Goal: Transaction & Acquisition: Purchase product/service

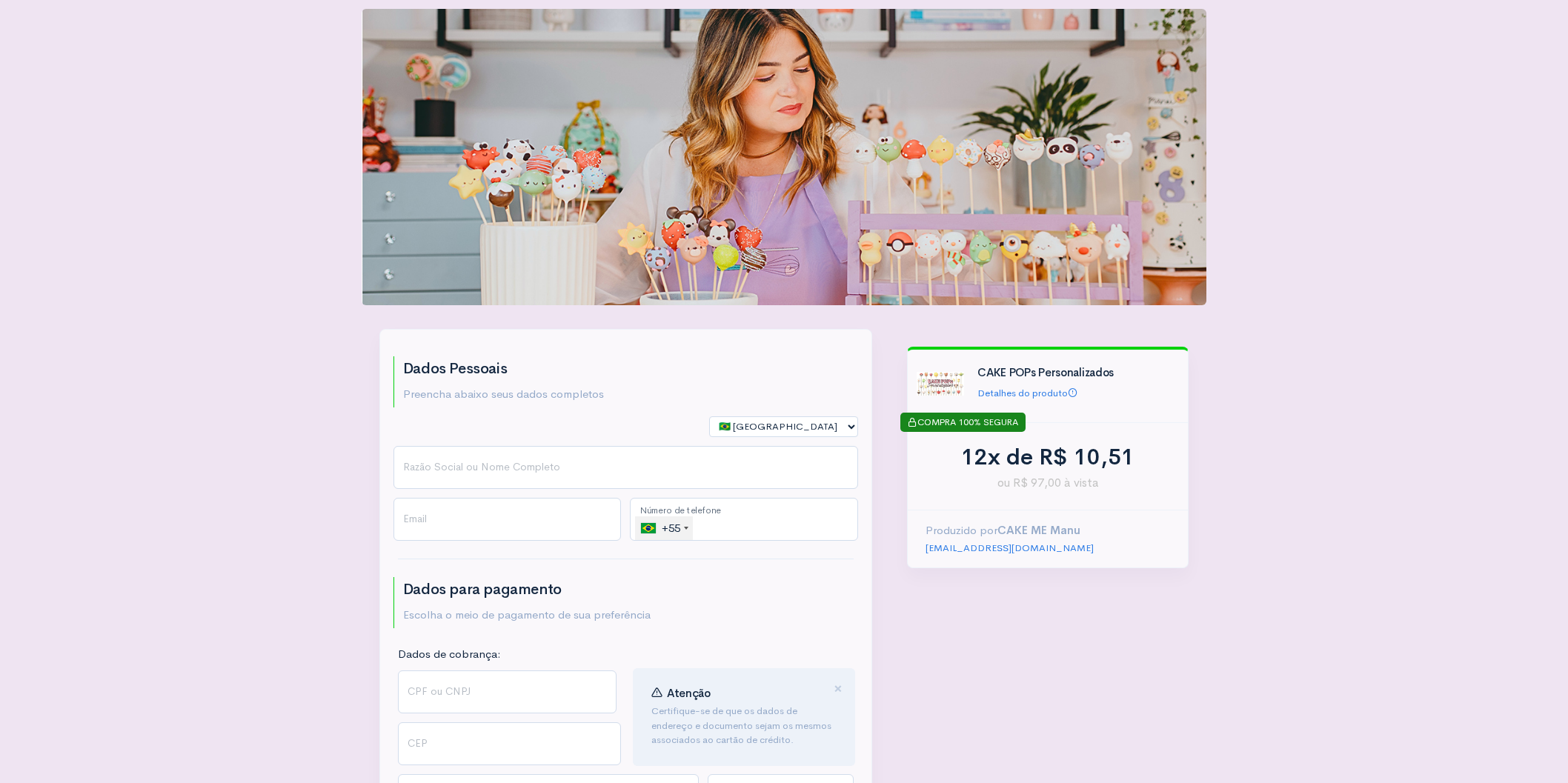
scroll to position [223, 0]
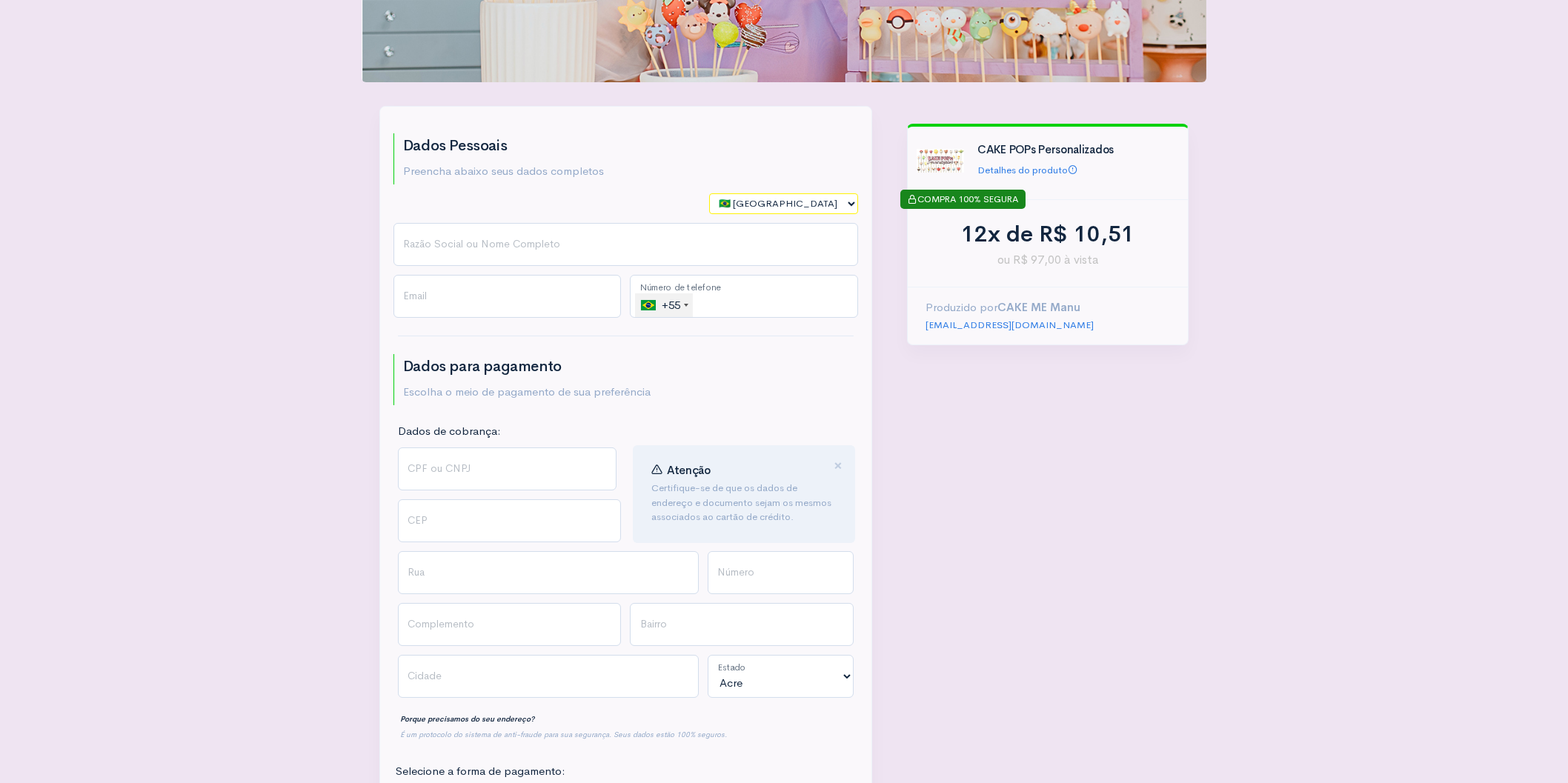
select select "PT"
click option "🇵🇹 [GEOGRAPHIC_DATA]" at bounding box center [0, 0] width 0 height 0
click at [494, 236] on input "Razão Social ou Nome Completo" at bounding box center [626, 244] width 465 height 43
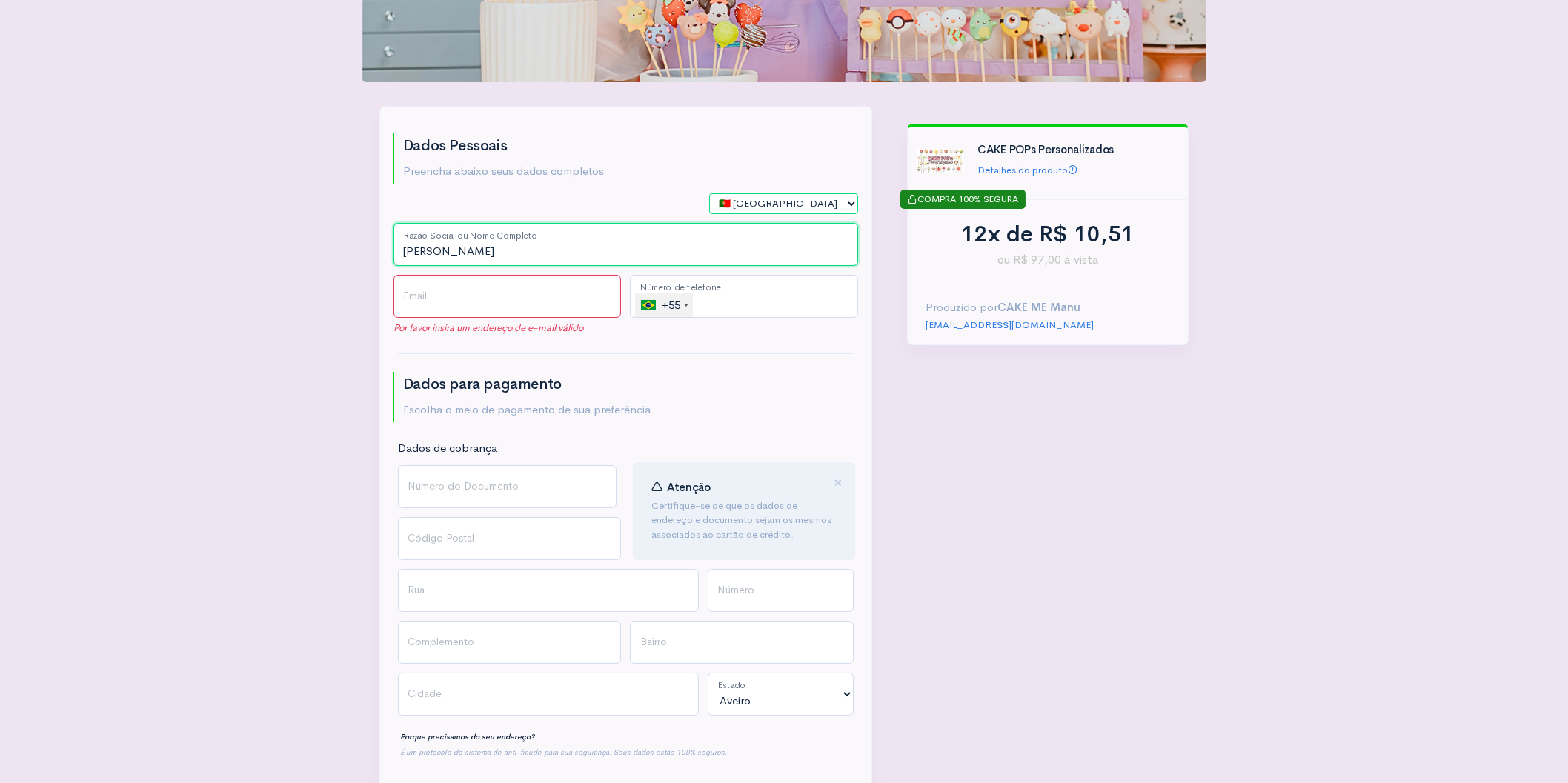
click at [499, 227] on input "[PERSON_NAME]" at bounding box center [626, 244] width 465 height 43
type input "[PERSON_NAME]"
click at [463, 275] on input "Email" at bounding box center [507, 296] width 228 height 43
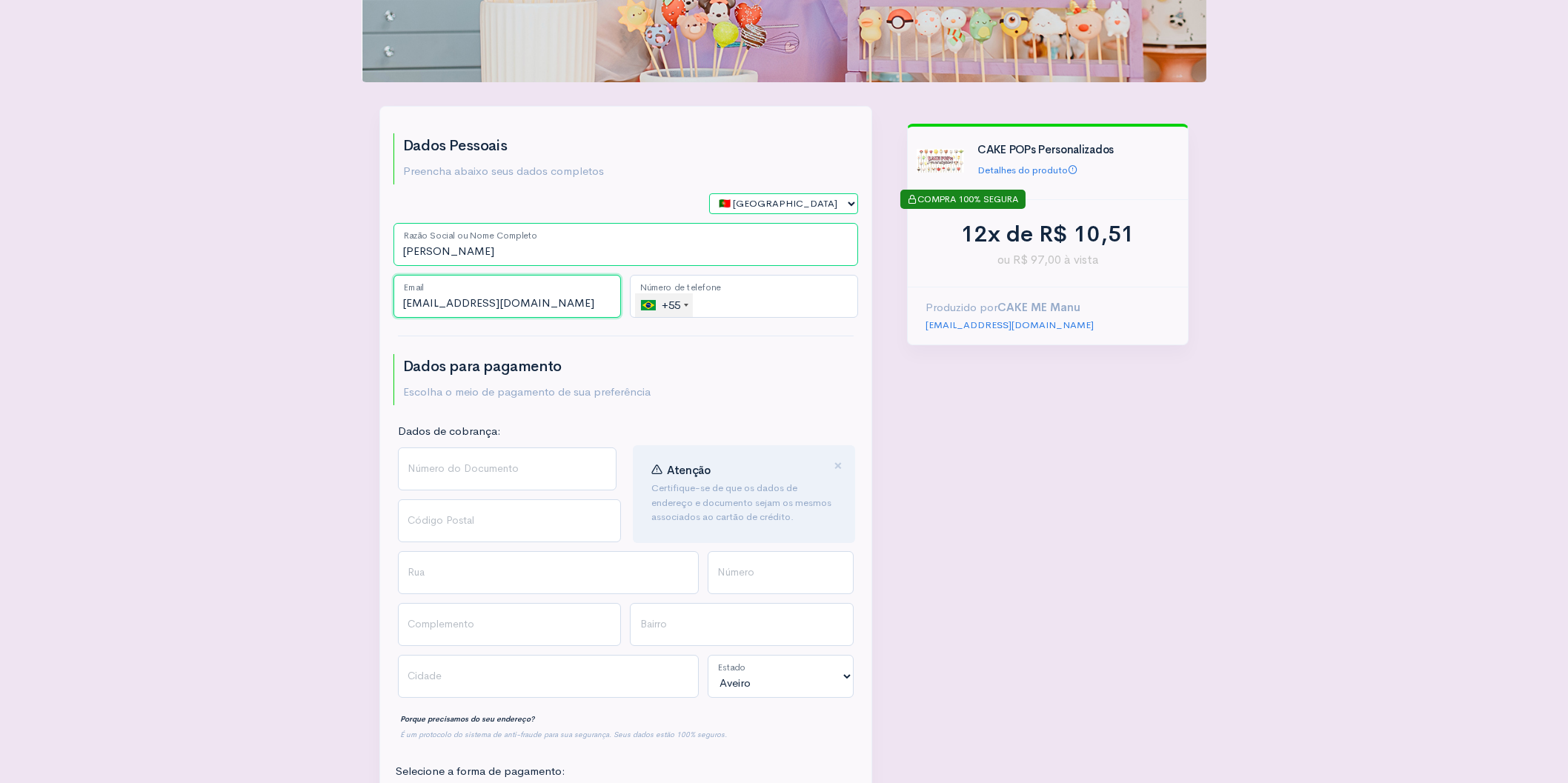
type input "[EMAIL_ADDRESS][DOMAIN_NAME]"
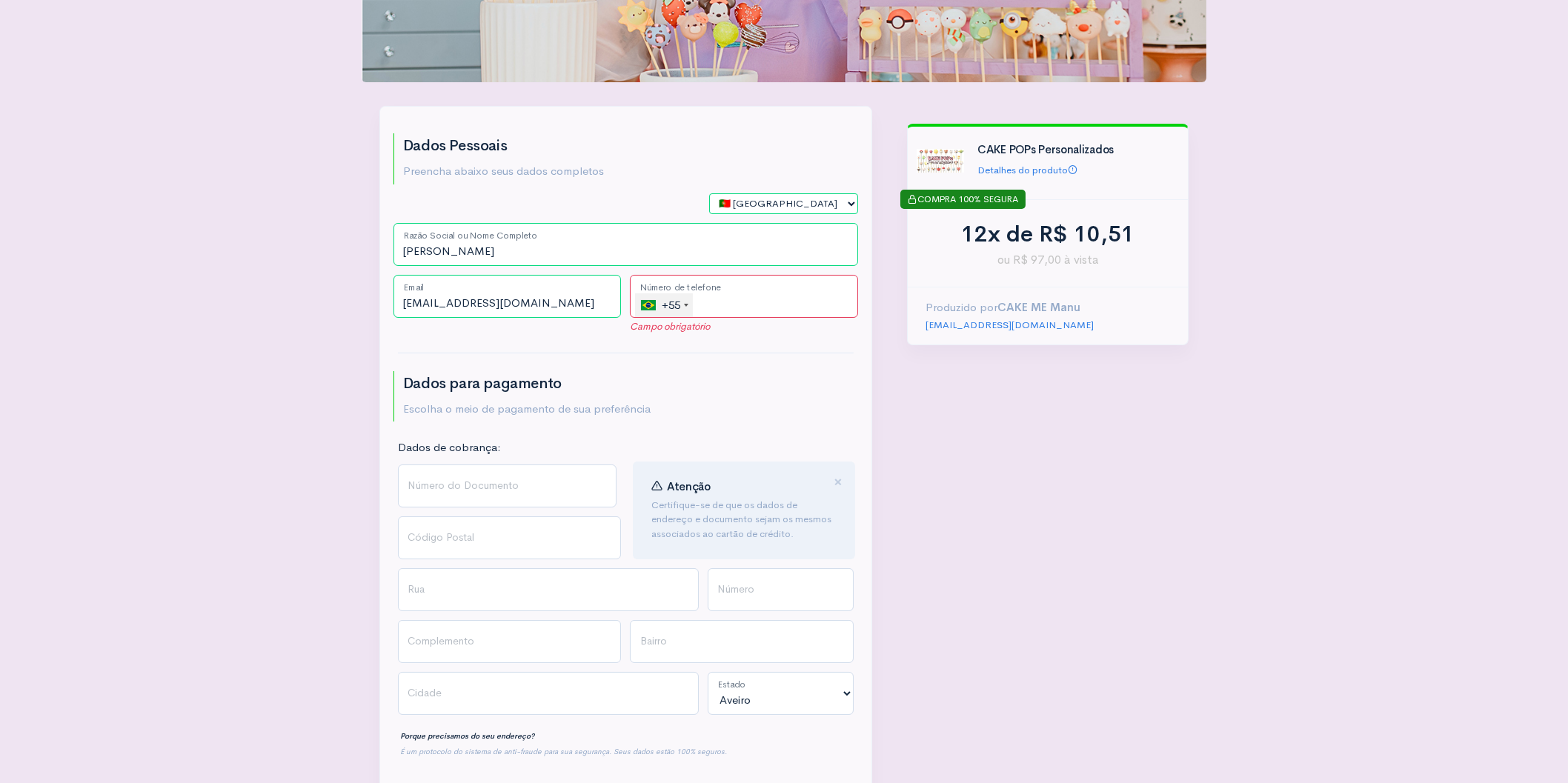
click at [675, 294] on div "+55" at bounding box center [667, 306] width 52 height 24
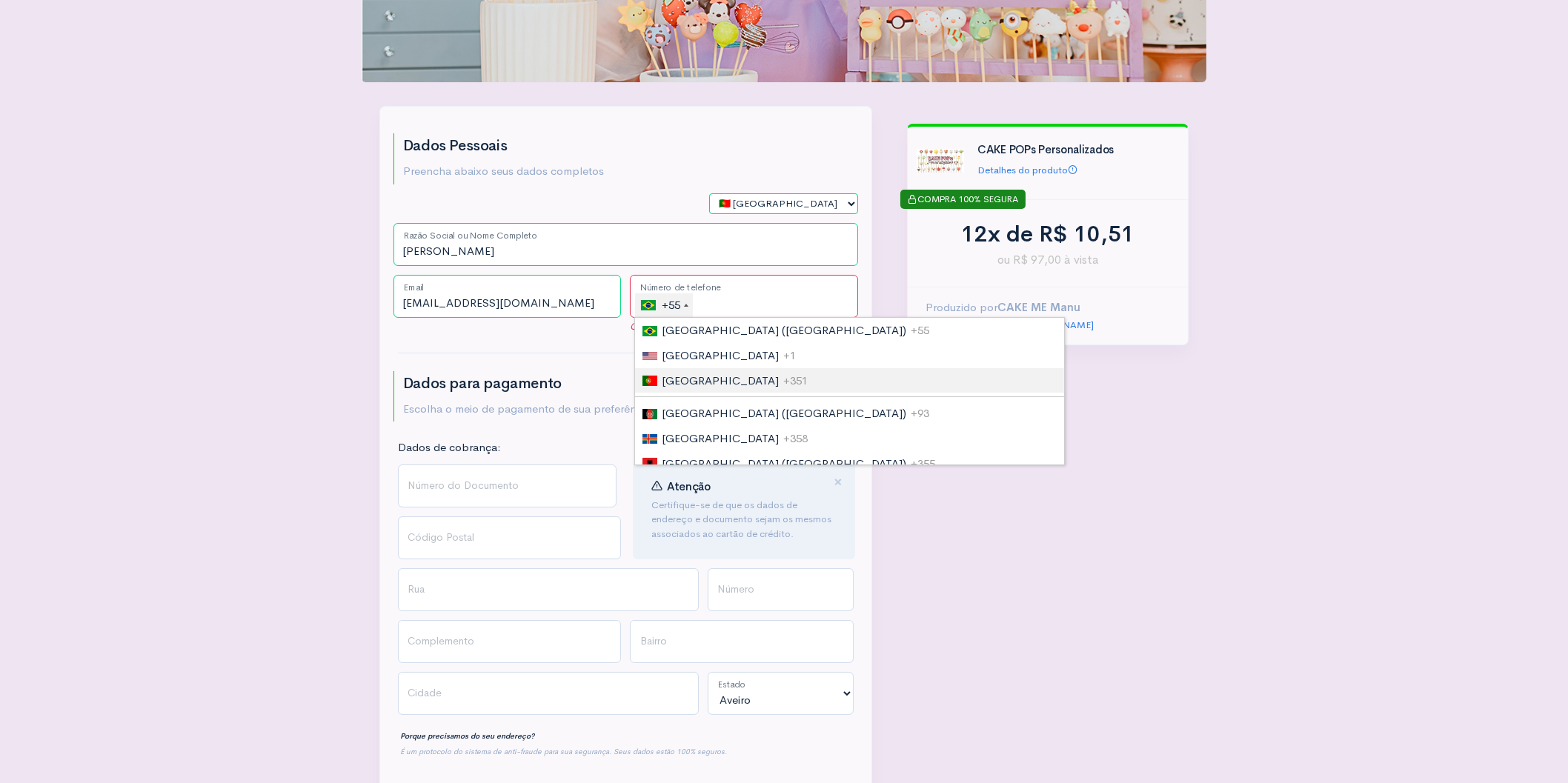
click at [690, 373] on span "[GEOGRAPHIC_DATA]" at bounding box center [720, 380] width 117 height 14
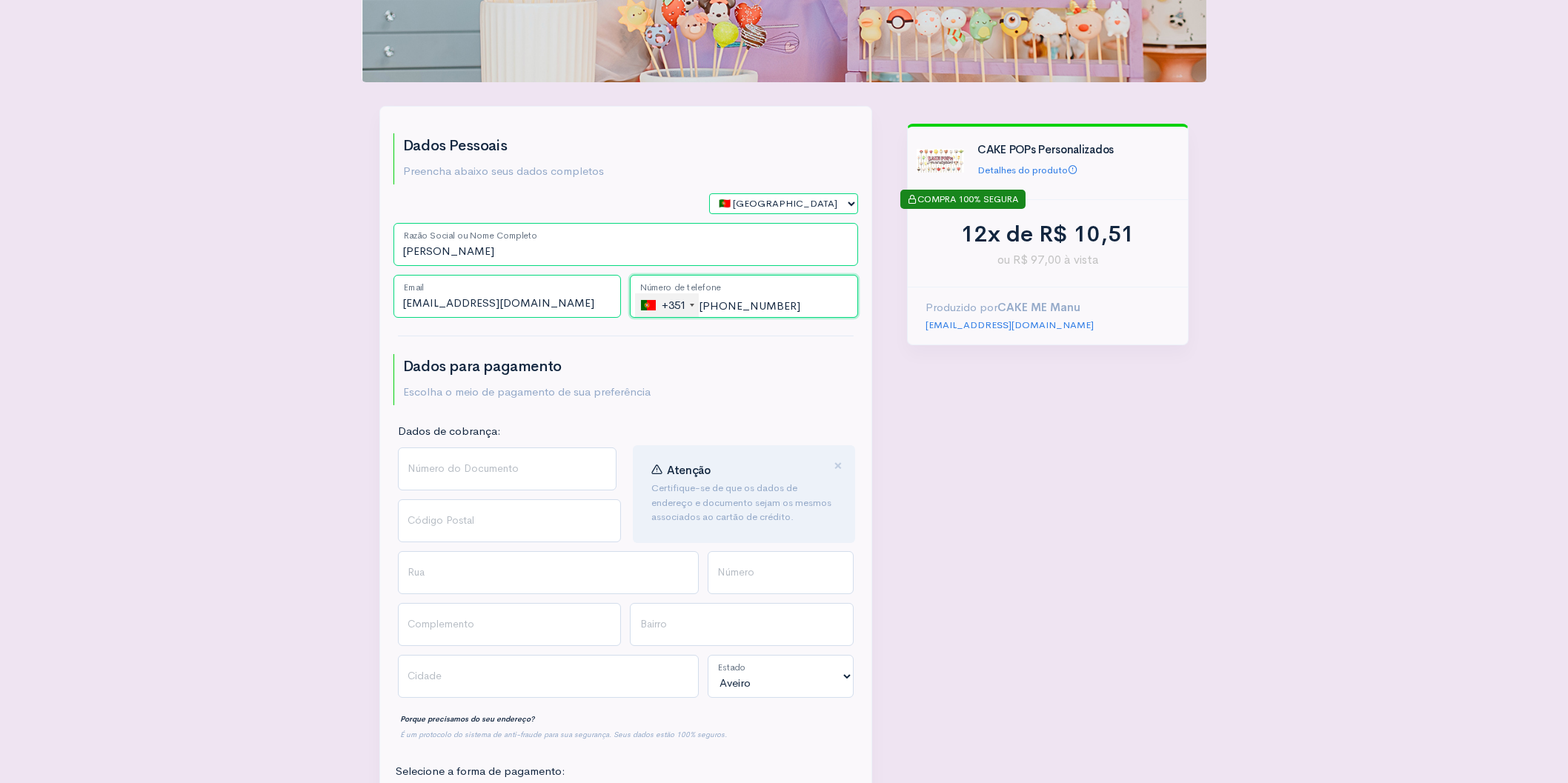
type input "[PHONE_NUMBER]"
click at [448, 447] on input "Número do Documento" at bounding box center [507, 469] width 219 height 43
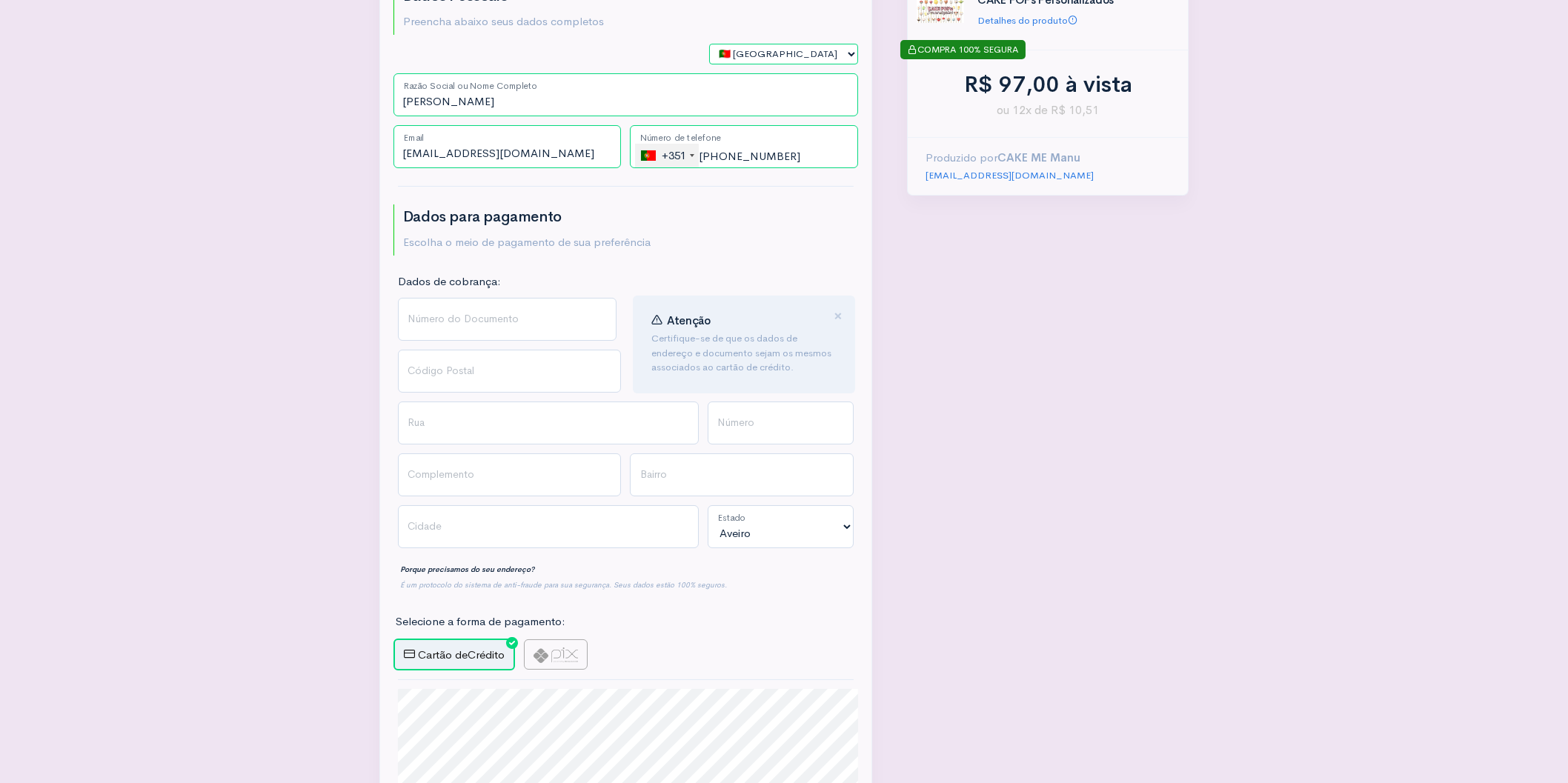
scroll to position [372, 0]
click at [487, 299] on input "Número do Documento" at bounding box center [507, 320] width 219 height 43
click at [469, 350] on input "Código Postal" at bounding box center [510, 371] width 224 height 43
type input "7170-120"
click at [466, 299] on input "Número do Documento" at bounding box center [507, 320] width 219 height 43
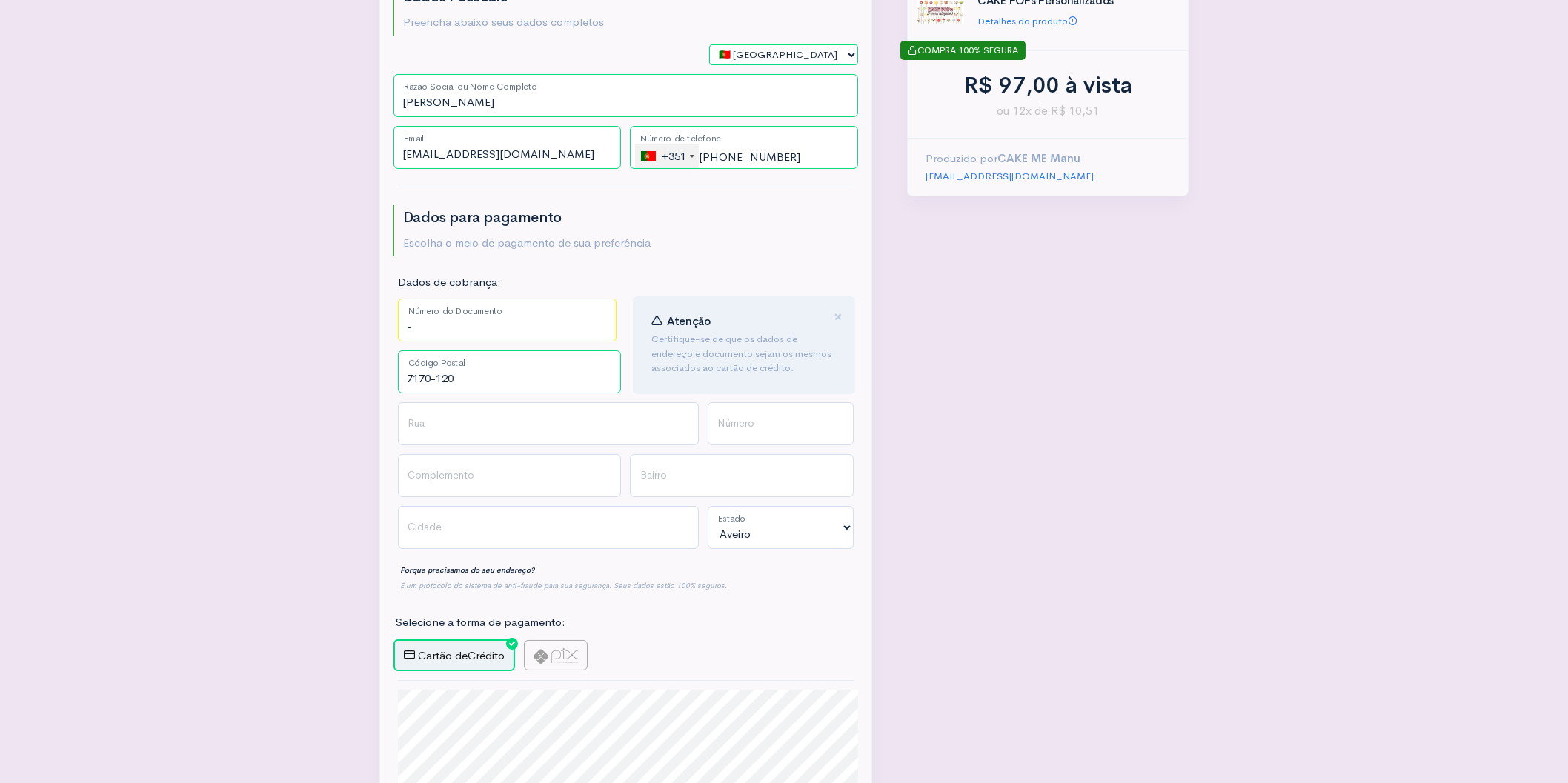
type input "-"
click at [440, 402] on input "Rua" at bounding box center [548, 424] width 301 height 43
type input "[GEOGRAPHIC_DATA]"
type input "83"
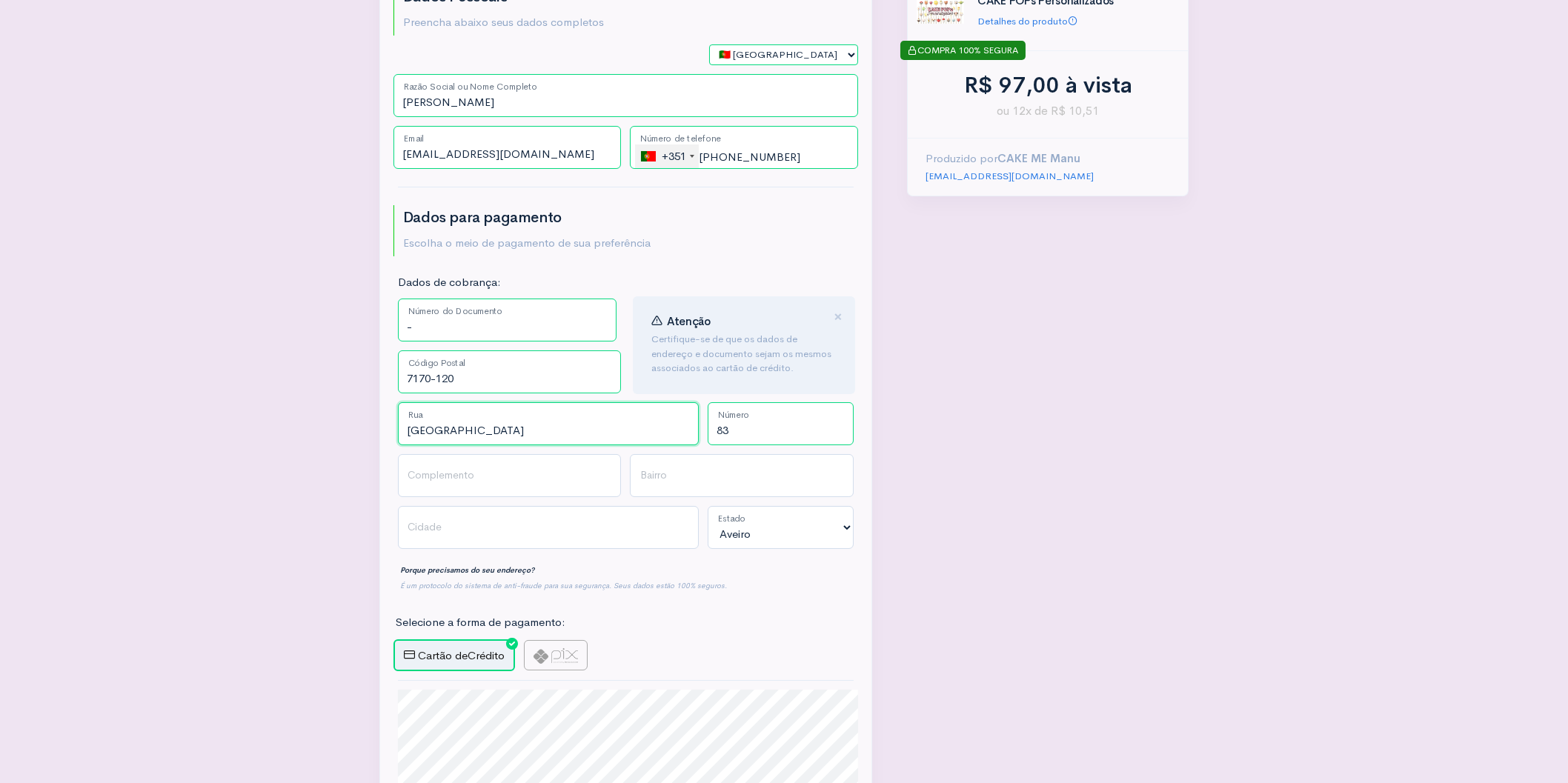
drag, startPoint x: 451, startPoint y: 376, endPoint x: 431, endPoint y: 369, distance: 21.2
click at [431, 402] on input "[GEOGRAPHIC_DATA]" at bounding box center [548, 424] width 301 height 43
type input "[GEOGRAPHIC_DATA]"
drag, startPoint x: 446, startPoint y: 416, endPoint x: 588, endPoint y: 425, distance: 142.3
click at [449, 454] on input "Complemento" at bounding box center [510, 476] width 224 height 43
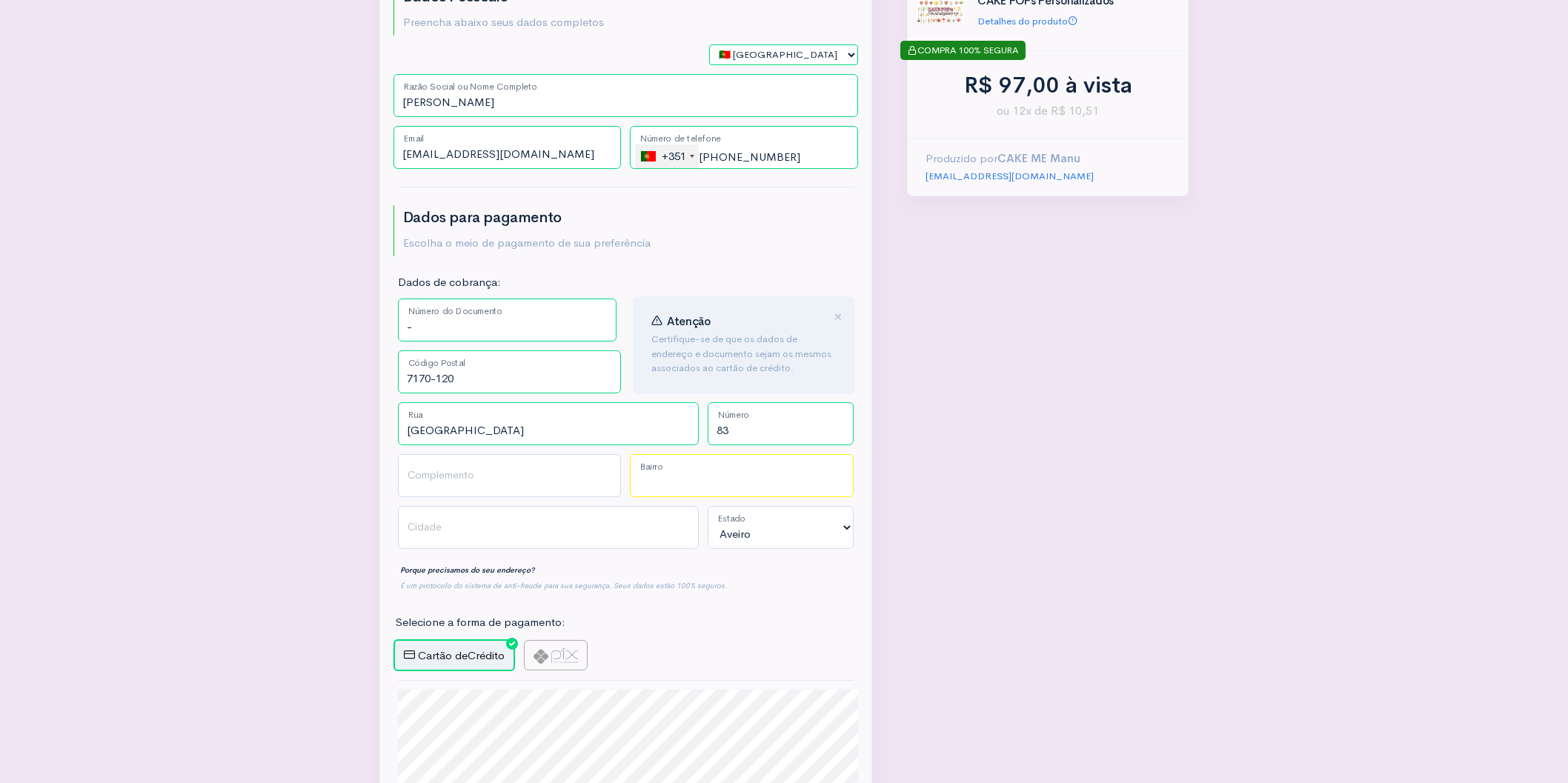
click at [678, 454] on input "Bairro" at bounding box center [741, 476] width 224 height 43
click at [526, 506] on input "Cidade" at bounding box center [548, 528] width 301 height 43
type input "Redondo"
click at [708, 506] on select "Aveiro Beja [GEOGRAPHIC_DATA] [GEOGRAPHIC_DATA] [GEOGRAPHIC_DATA] [GEOGRAPHIC_D…" at bounding box center [781, 528] width 146 height 43
select select "Évora"
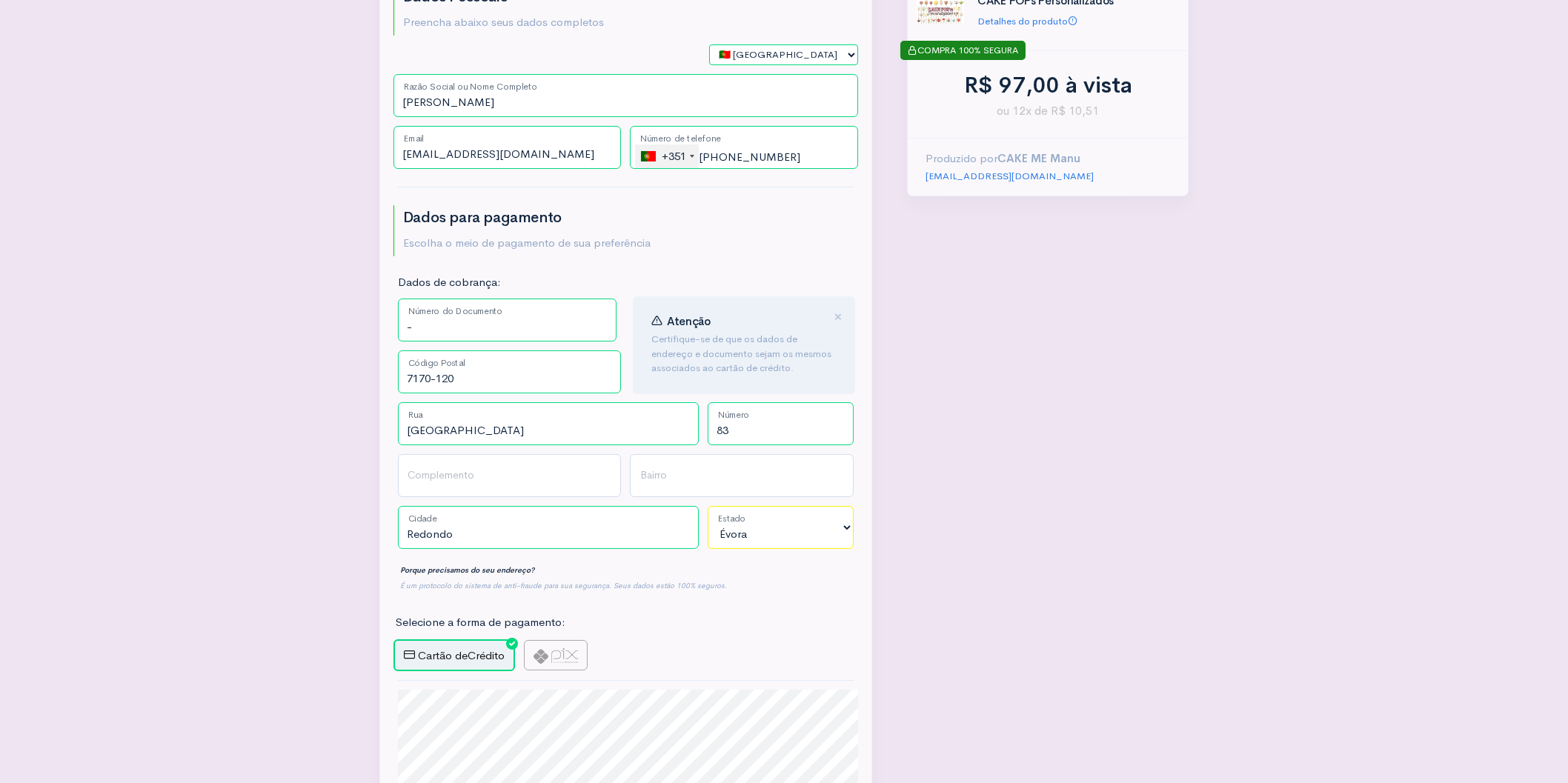
click option "Évora" at bounding box center [0, 0] width 0 height 0
click at [746, 563] on p "Porque precisamos do seu endereço?" at bounding box center [626, 570] width 456 height 15
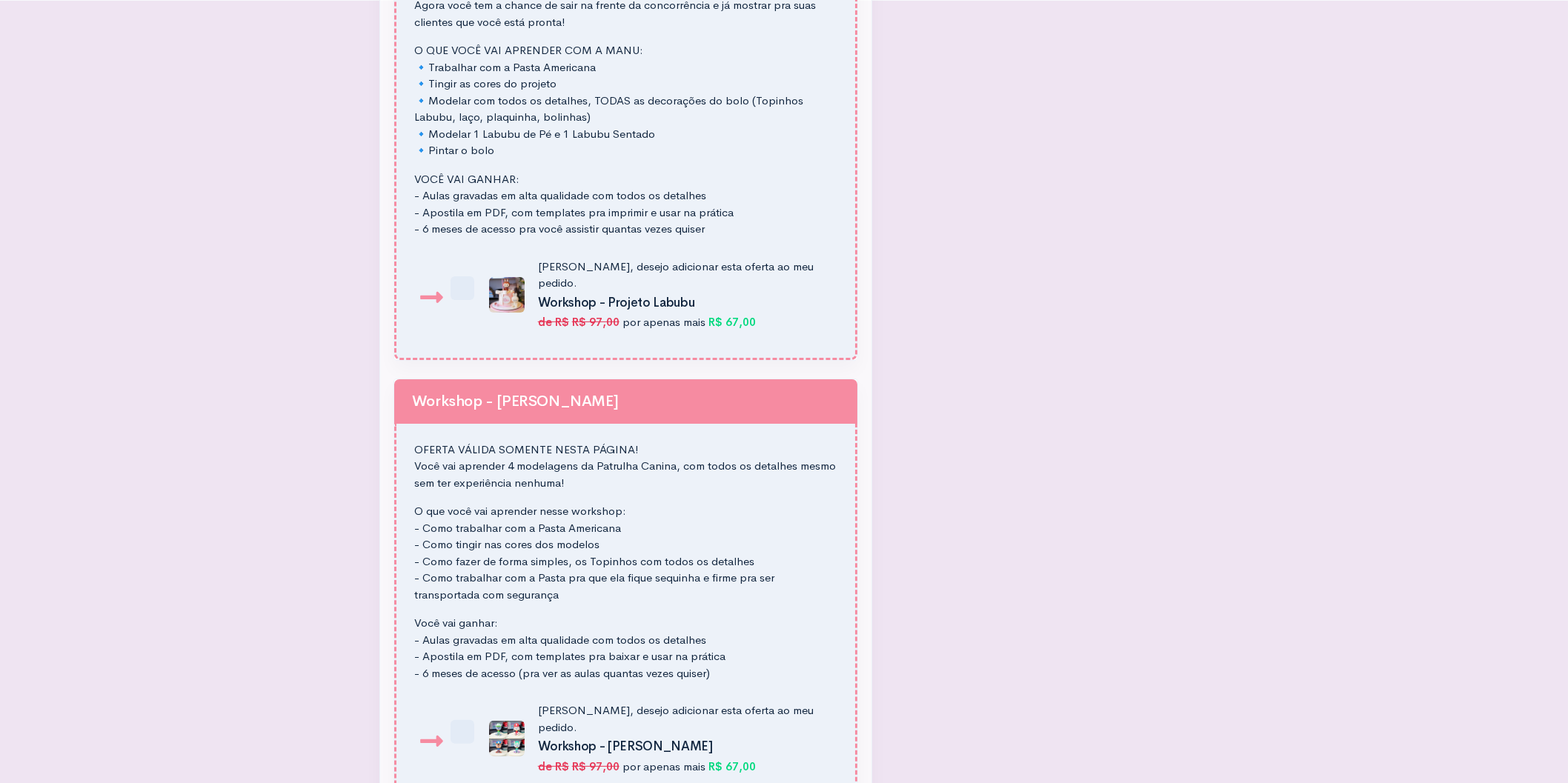
scroll to position [1861, 0]
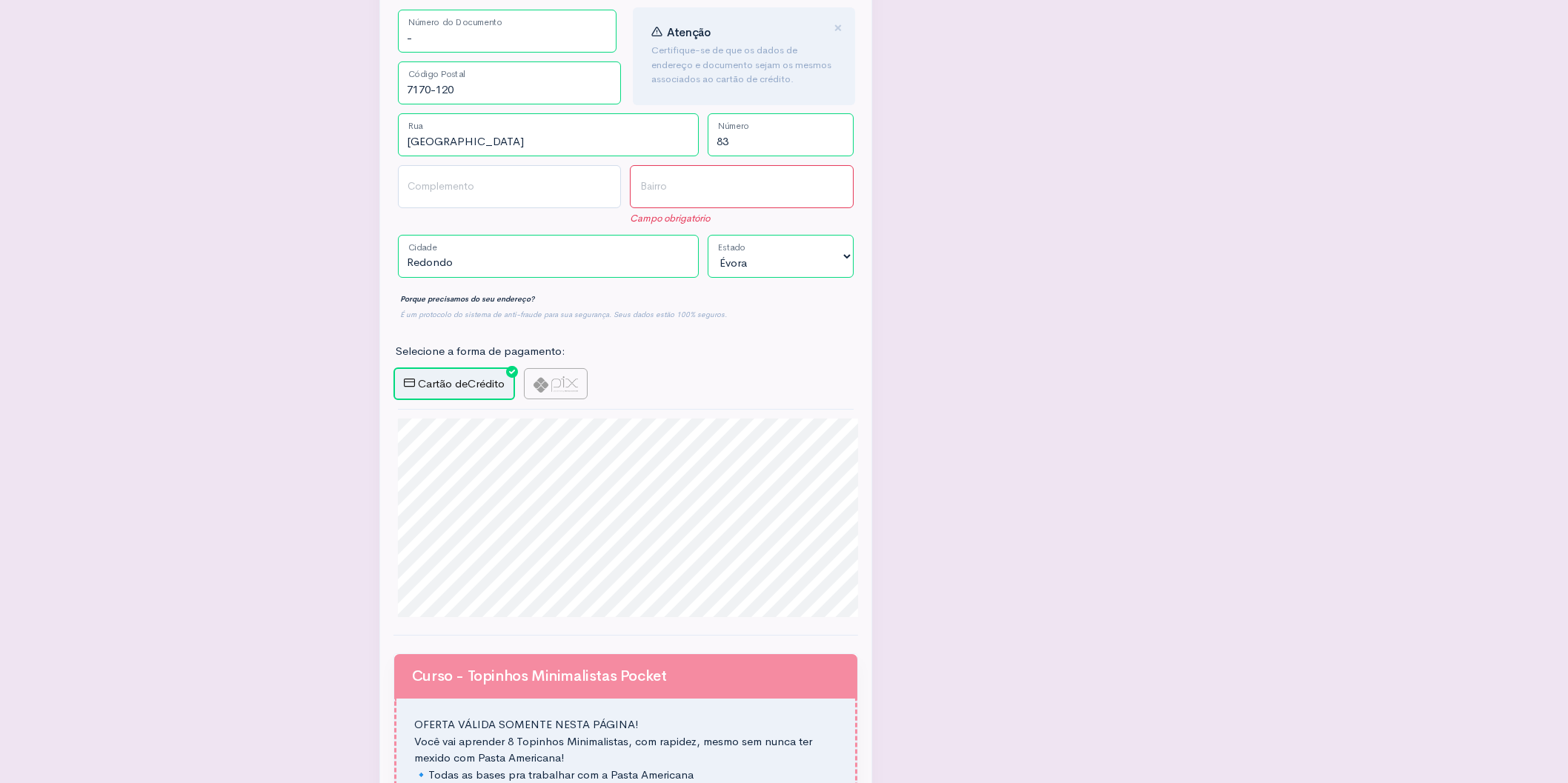
scroll to position [437, 0]
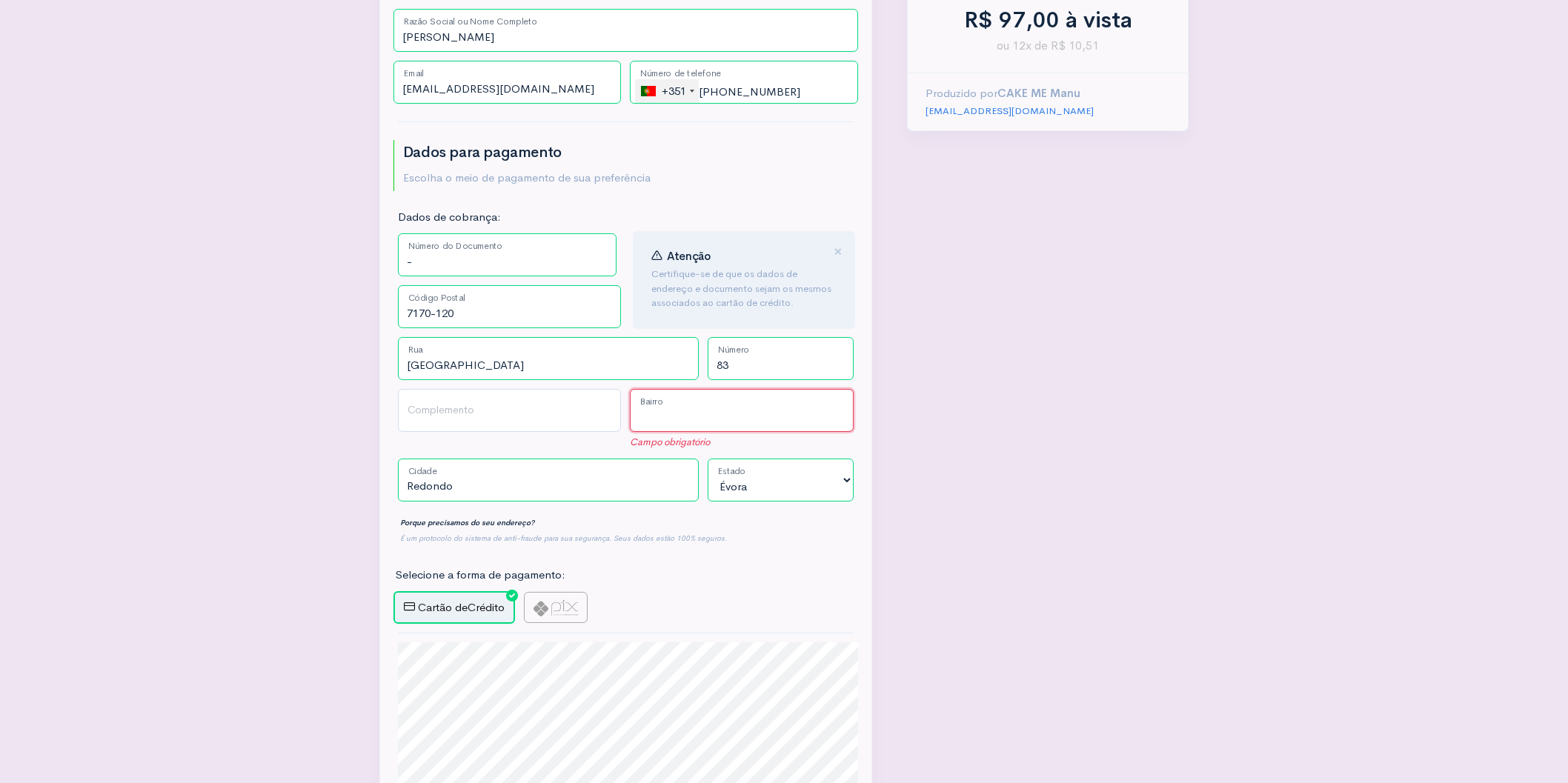
click at [709, 389] on input "Bairro" at bounding box center [741, 411] width 224 height 43
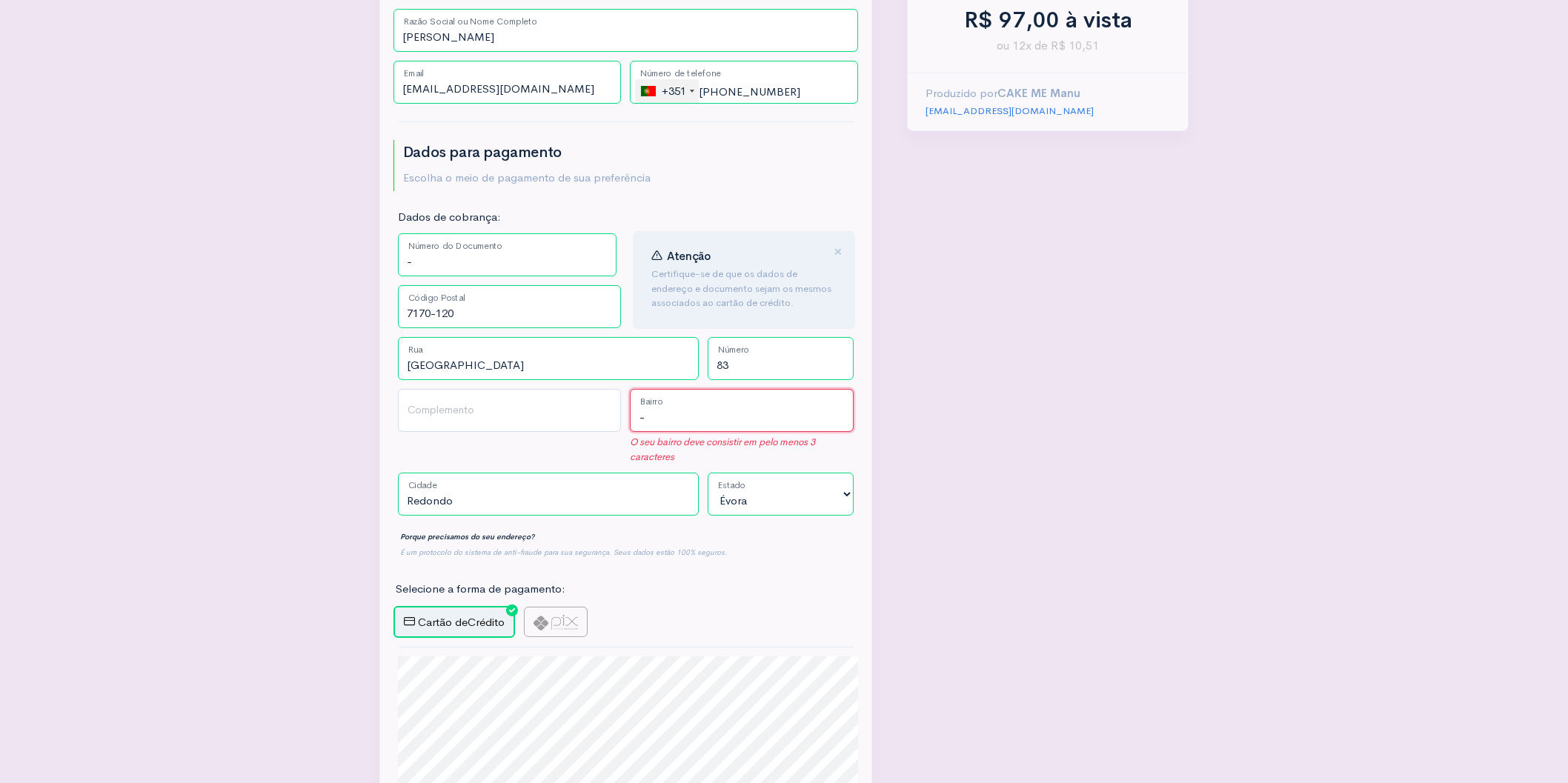
drag, startPoint x: 686, startPoint y: 357, endPoint x: 585, endPoint y: 362, distance: 101.1
click at [629, 389] on input "-" at bounding box center [741, 411] width 224 height 43
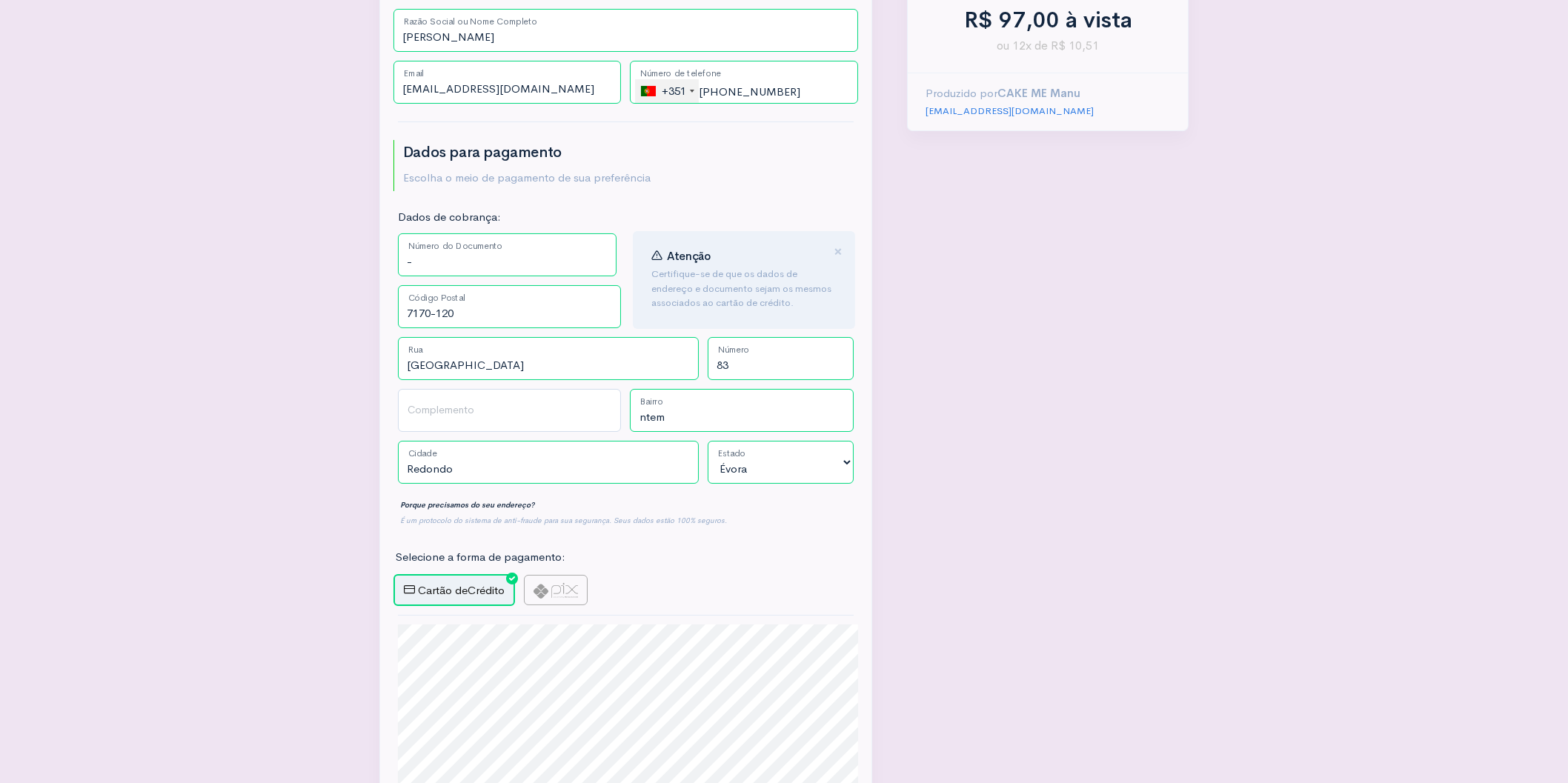
click at [645, 389] on input "ntem" at bounding box center [741, 411] width 224 height 43
click at [717, 389] on input "n/tem" at bounding box center [741, 411] width 224 height 43
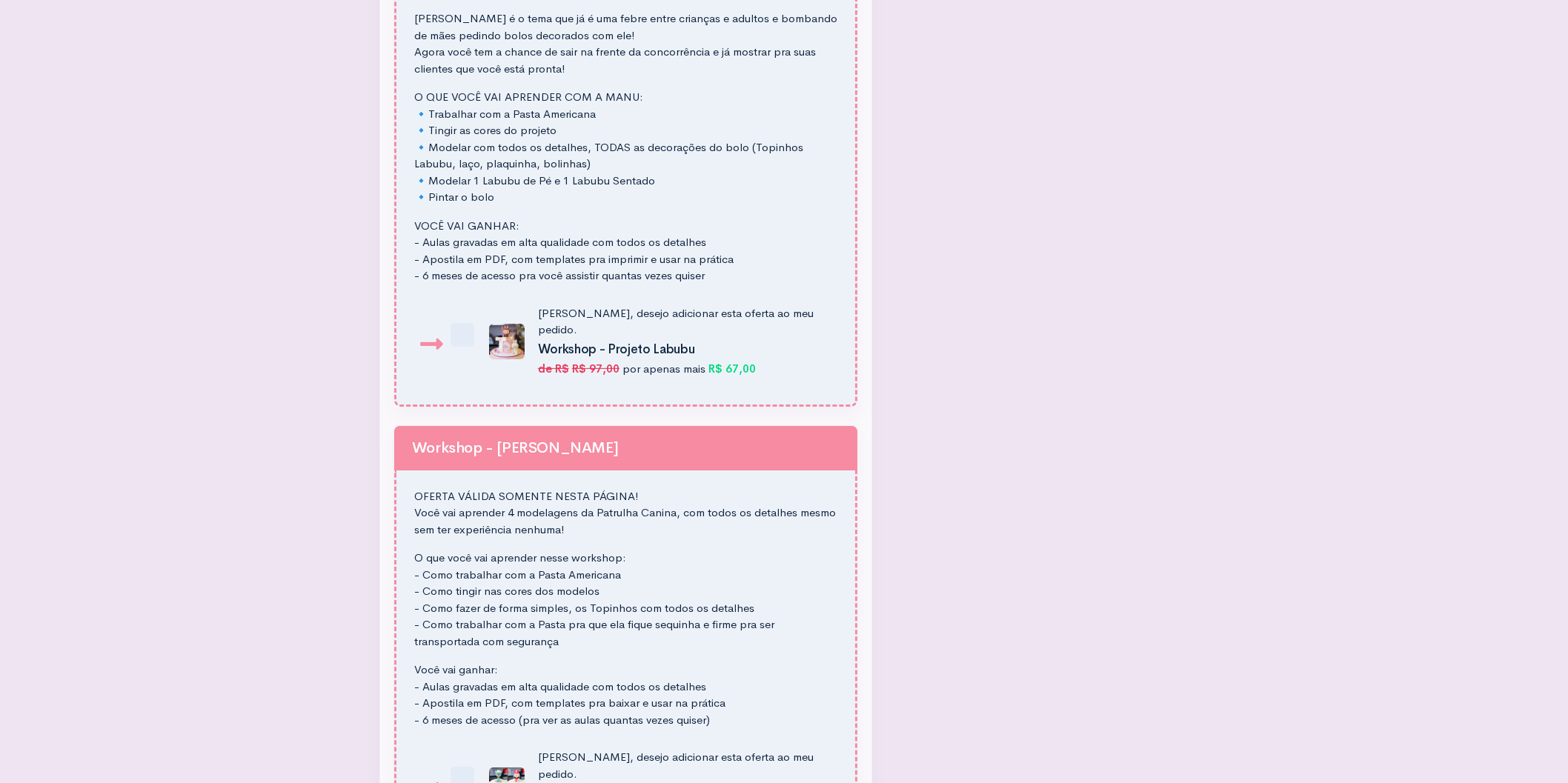
scroll to position [2150, 0]
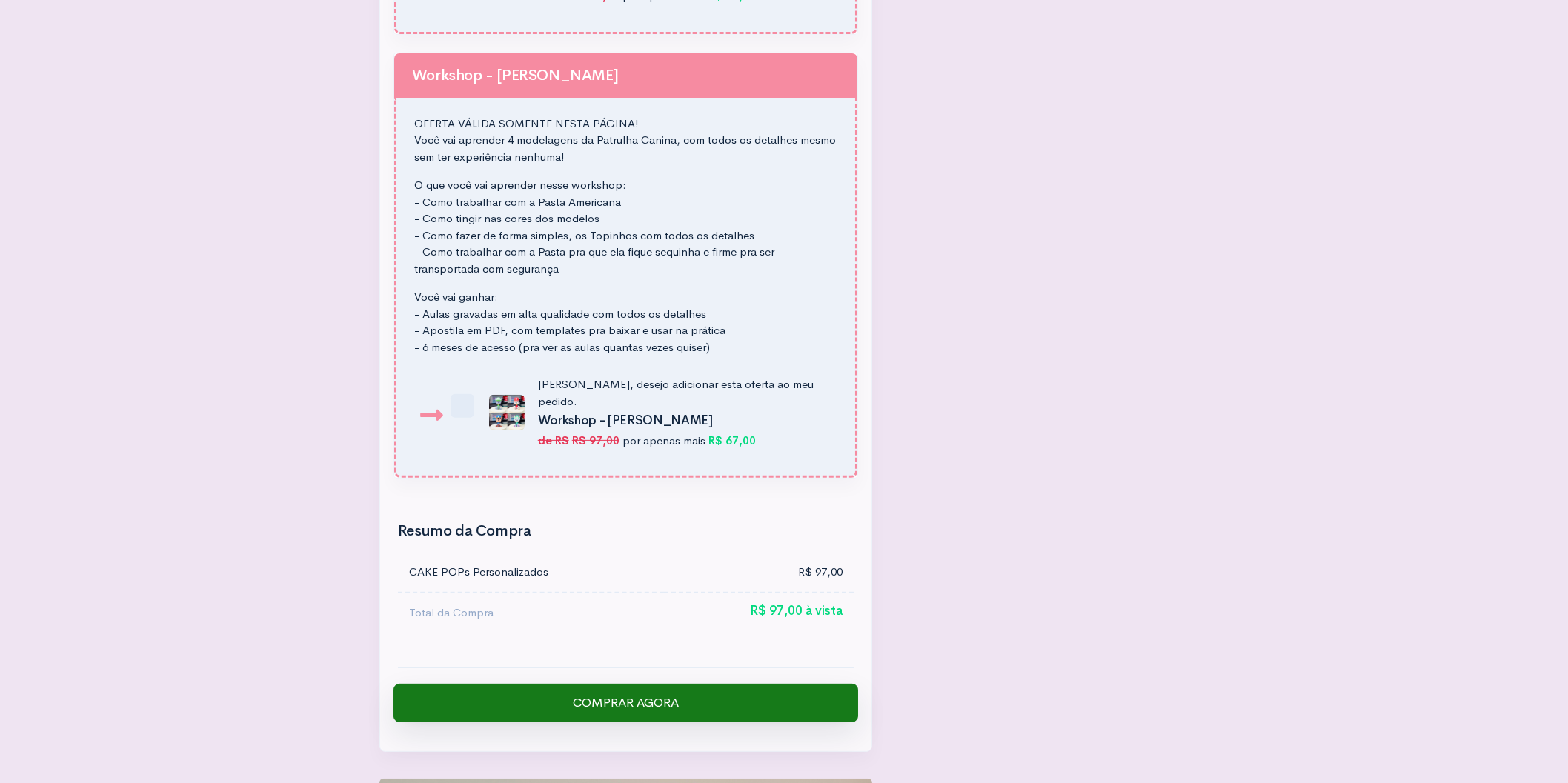
type input "n/tem"
click at [658, 684] on input "Comprar Agora" at bounding box center [626, 703] width 465 height 38
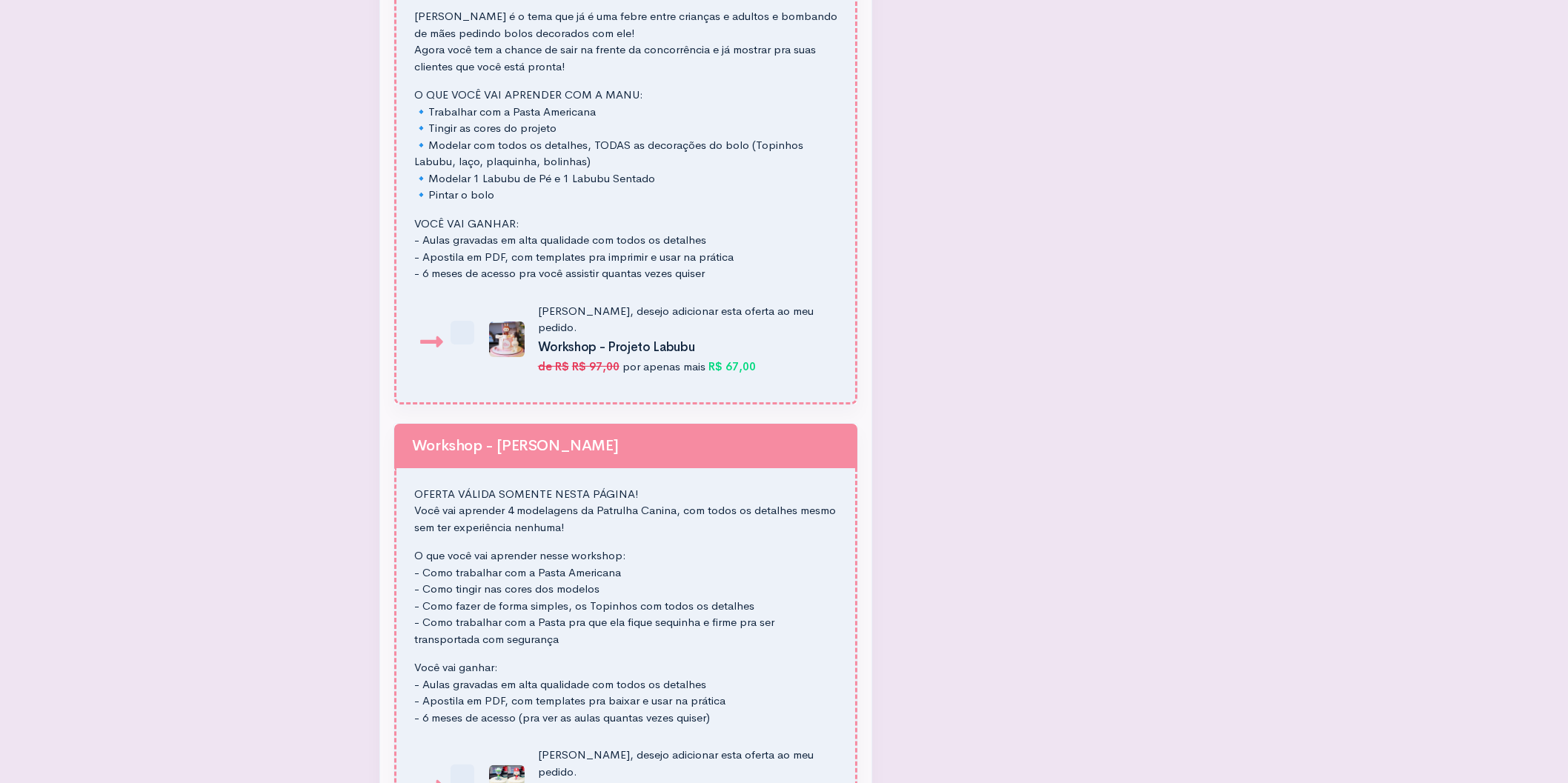
scroll to position [1777, 0]
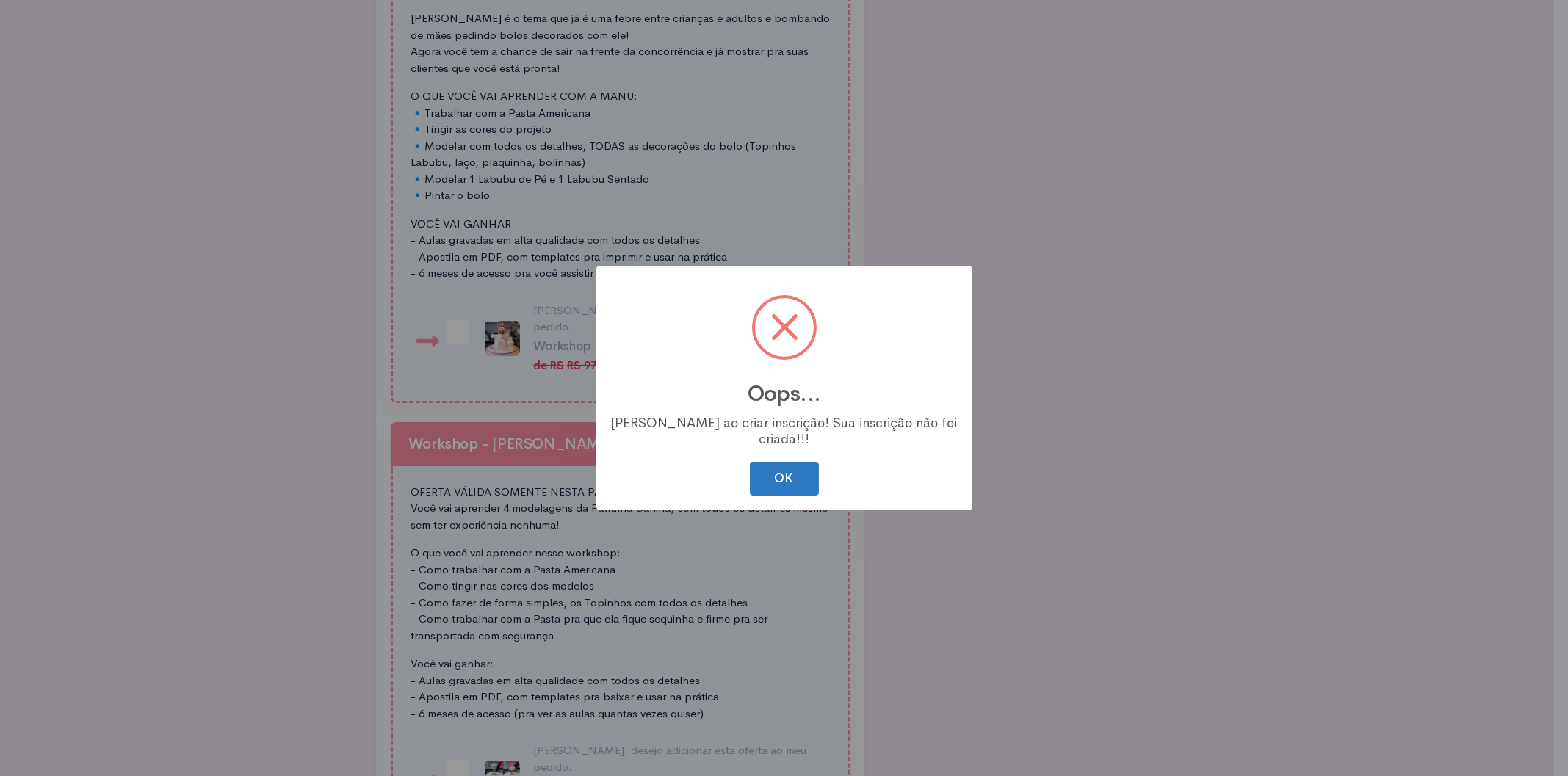
click at [787, 470] on button "OK" at bounding box center [785, 479] width 69 height 35
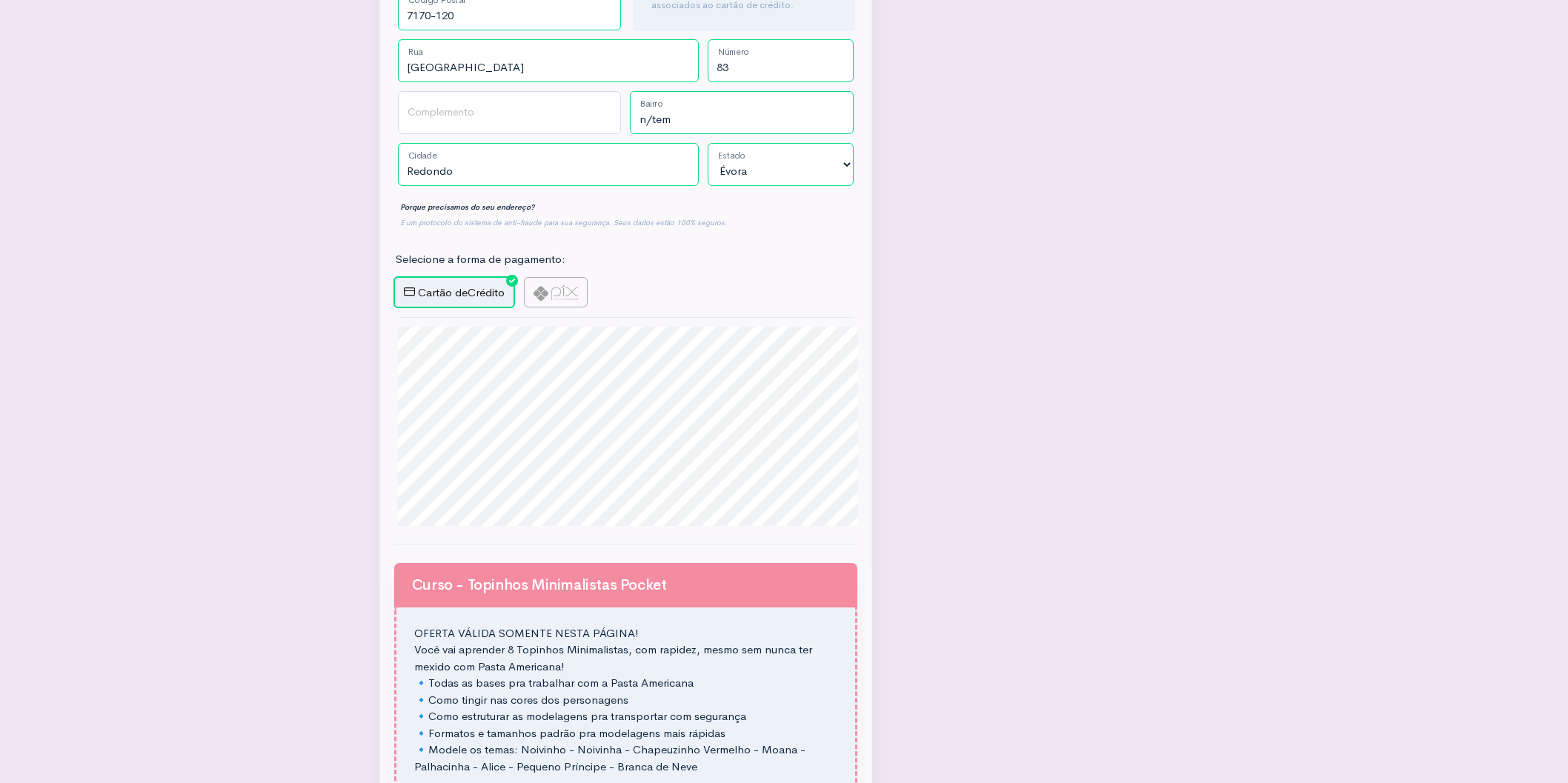
scroll to position [289, 0]
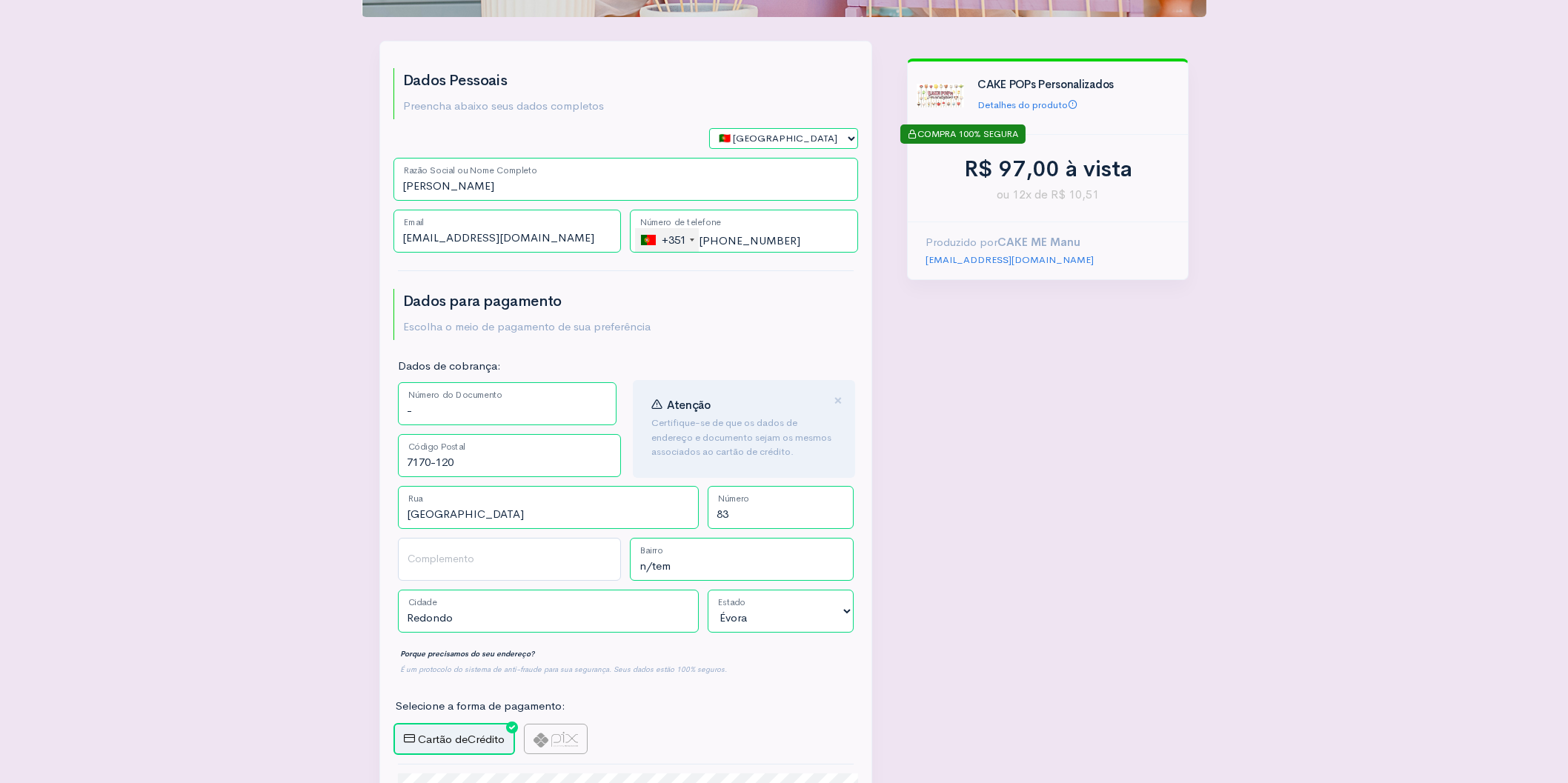
drag, startPoint x: 1043, startPoint y: 428, endPoint x: 1030, endPoint y: 430, distance: 13.2
click at [842, 389] on span "×" at bounding box center [838, 400] width 9 height 21
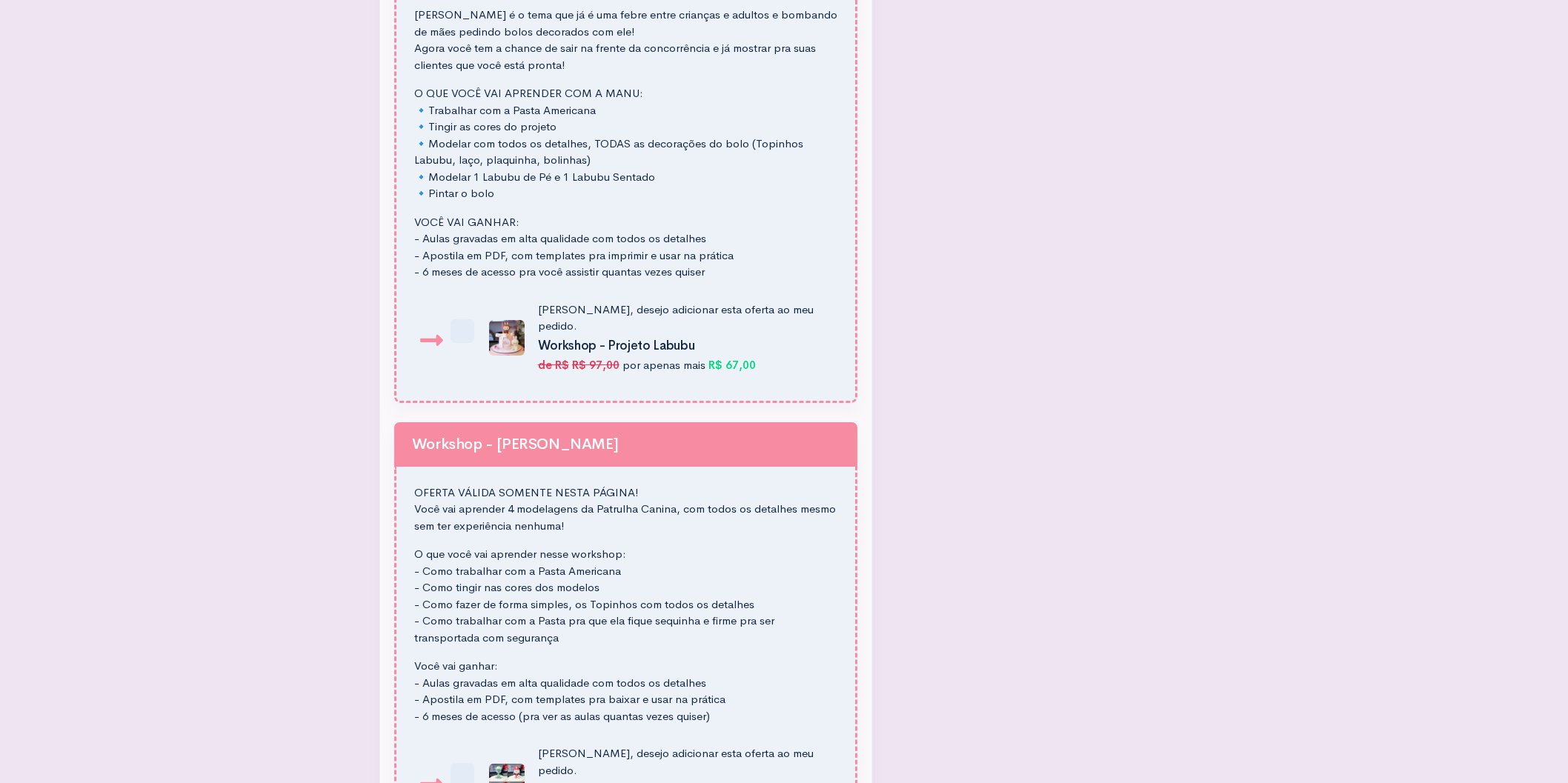
scroll to position [2150, 0]
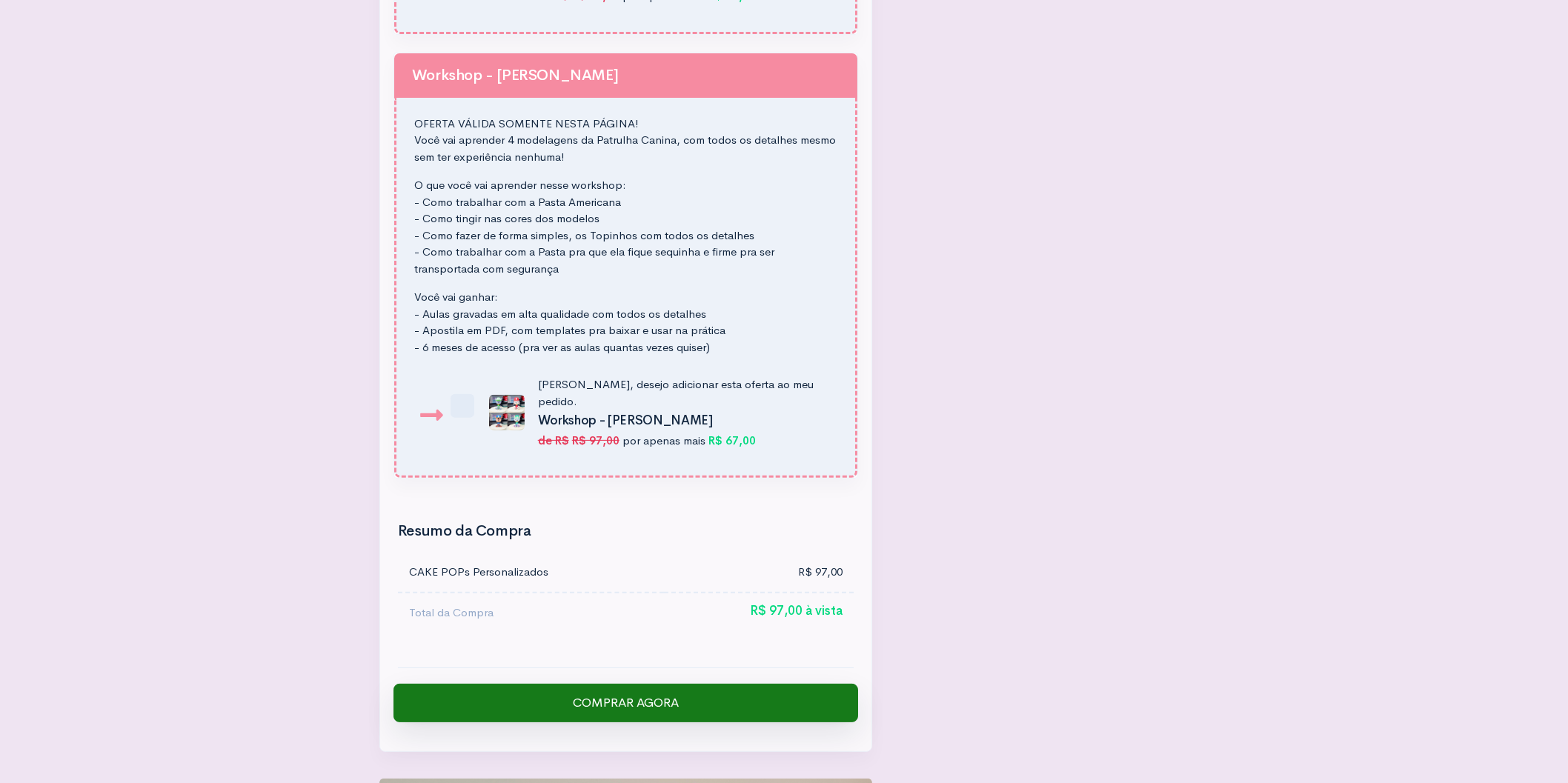
click at [635, 684] on input "Comprar Agora" at bounding box center [626, 703] width 465 height 38
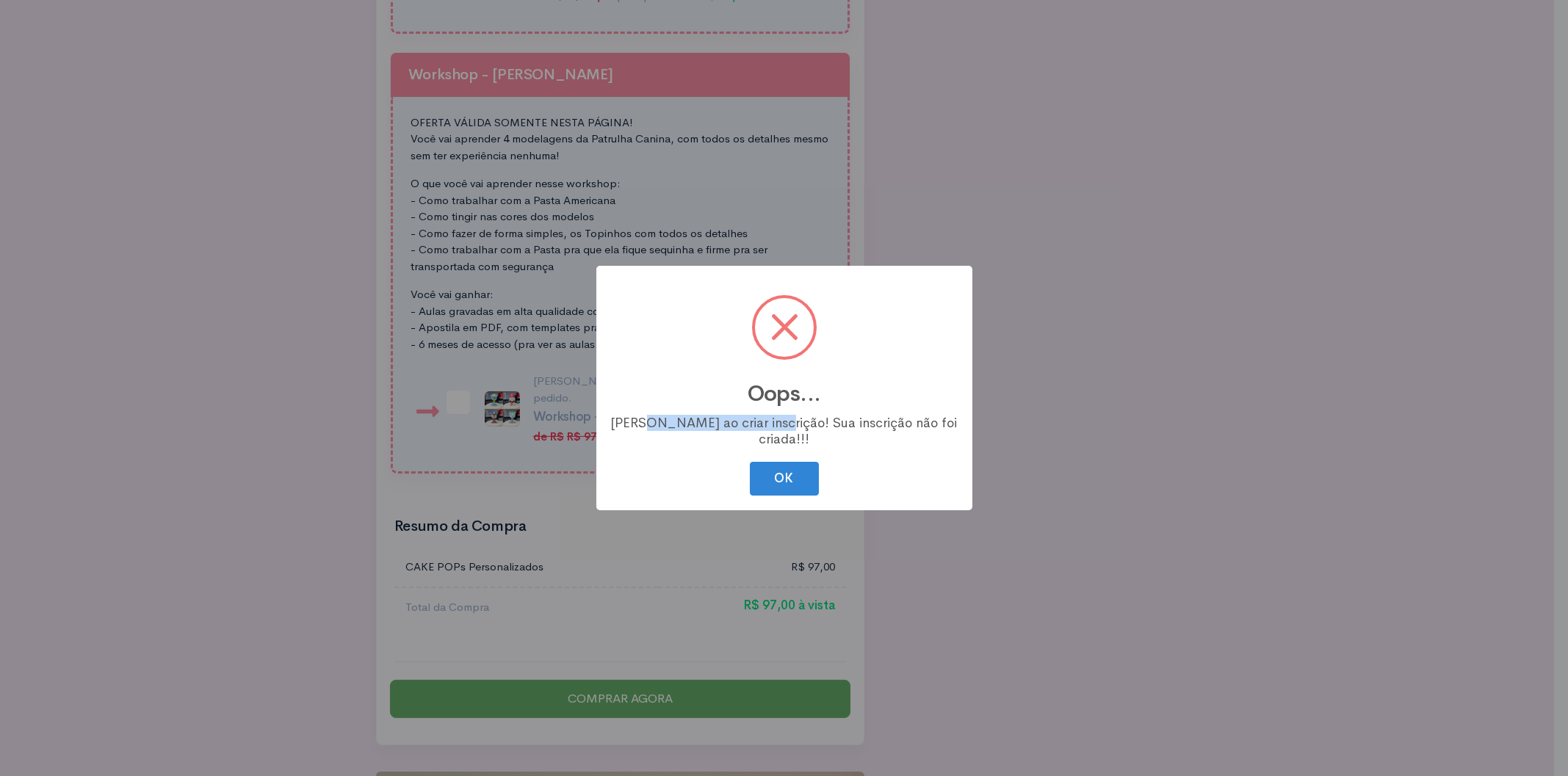
drag, startPoint x: 674, startPoint y: 424, endPoint x: 817, endPoint y: 430, distance: 143.1
click at [817, 430] on div "[PERSON_NAME] ao criar inscrição! Sua inscrição não foi criada!!!" at bounding box center [785, 431] width 347 height 32
drag, startPoint x: 754, startPoint y: 417, endPoint x: 900, endPoint y: 419, distance: 146.0
click at [893, 419] on div "? ! i Oops... × Erro ao criar inscrição! Sua inscrição não foi criada!!! OK Can…" at bounding box center [785, 388] width 376 height 245
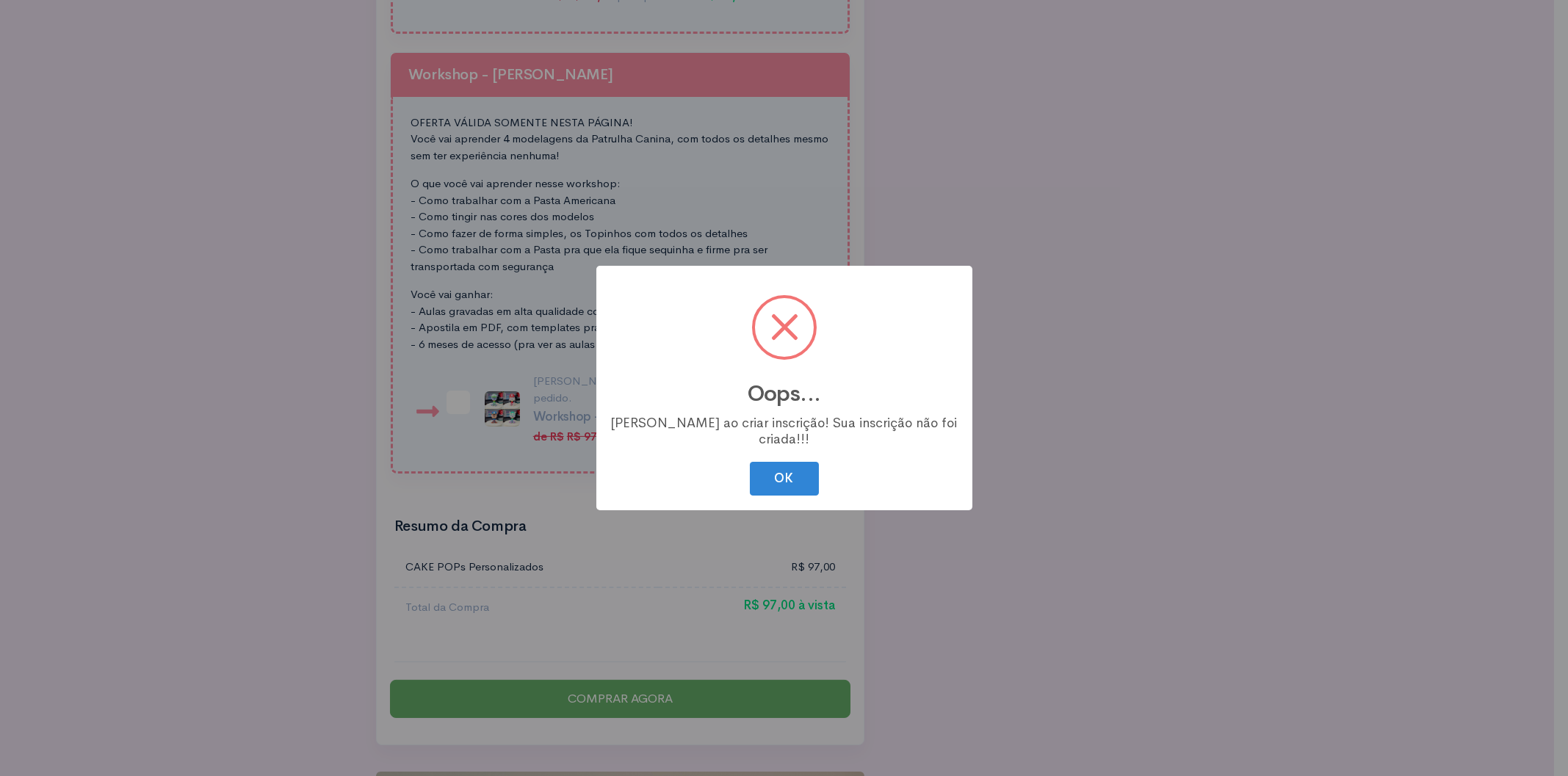
click at [900, 419] on div "[PERSON_NAME] ao criar inscrição! Sua inscrição não foi criada!!!" at bounding box center [785, 431] width 347 height 32
click at [801, 462] on button "OK" at bounding box center [785, 479] width 69 height 35
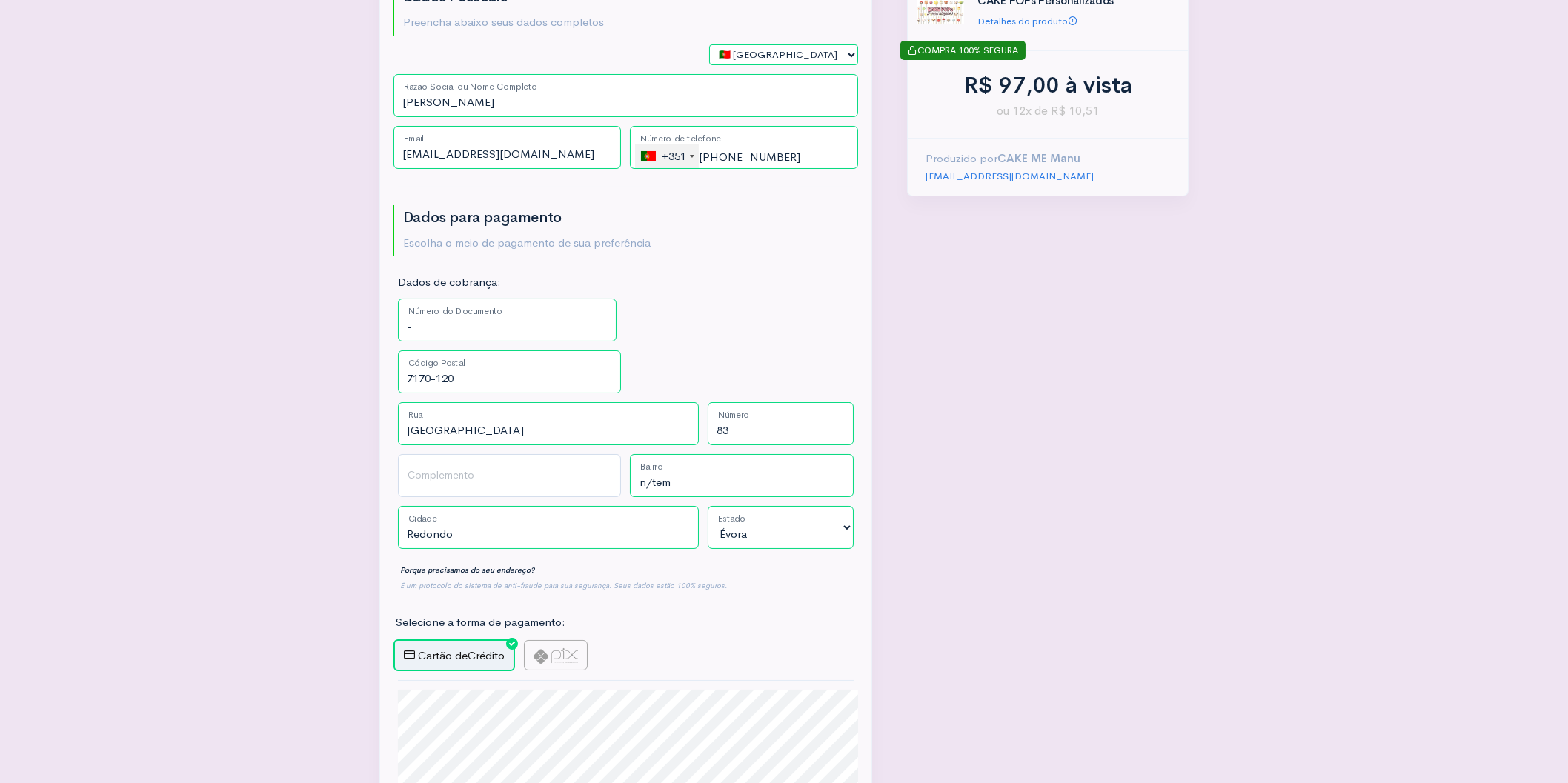
scroll to position [819, 0]
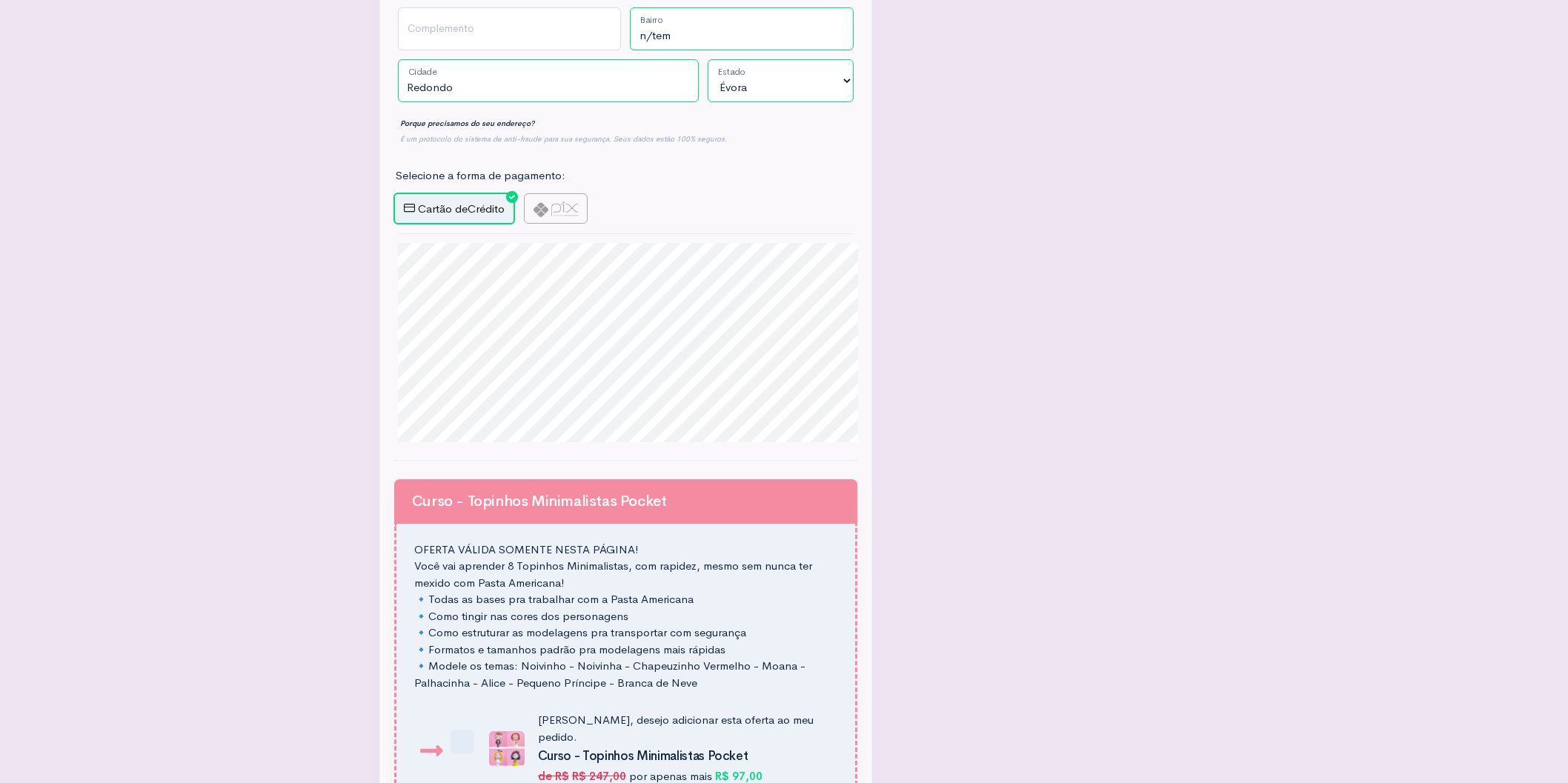
click at [526, 167] on div "Selecione a forma de pagamento:" at bounding box center [626, 179] width 473 height 25
click at [534, 202] on img at bounding box center [556, 209] width 44 height 15
click at [530, 193] on input "radio" at bounding box center [528, 197] width 9 height 9
radio input "true"
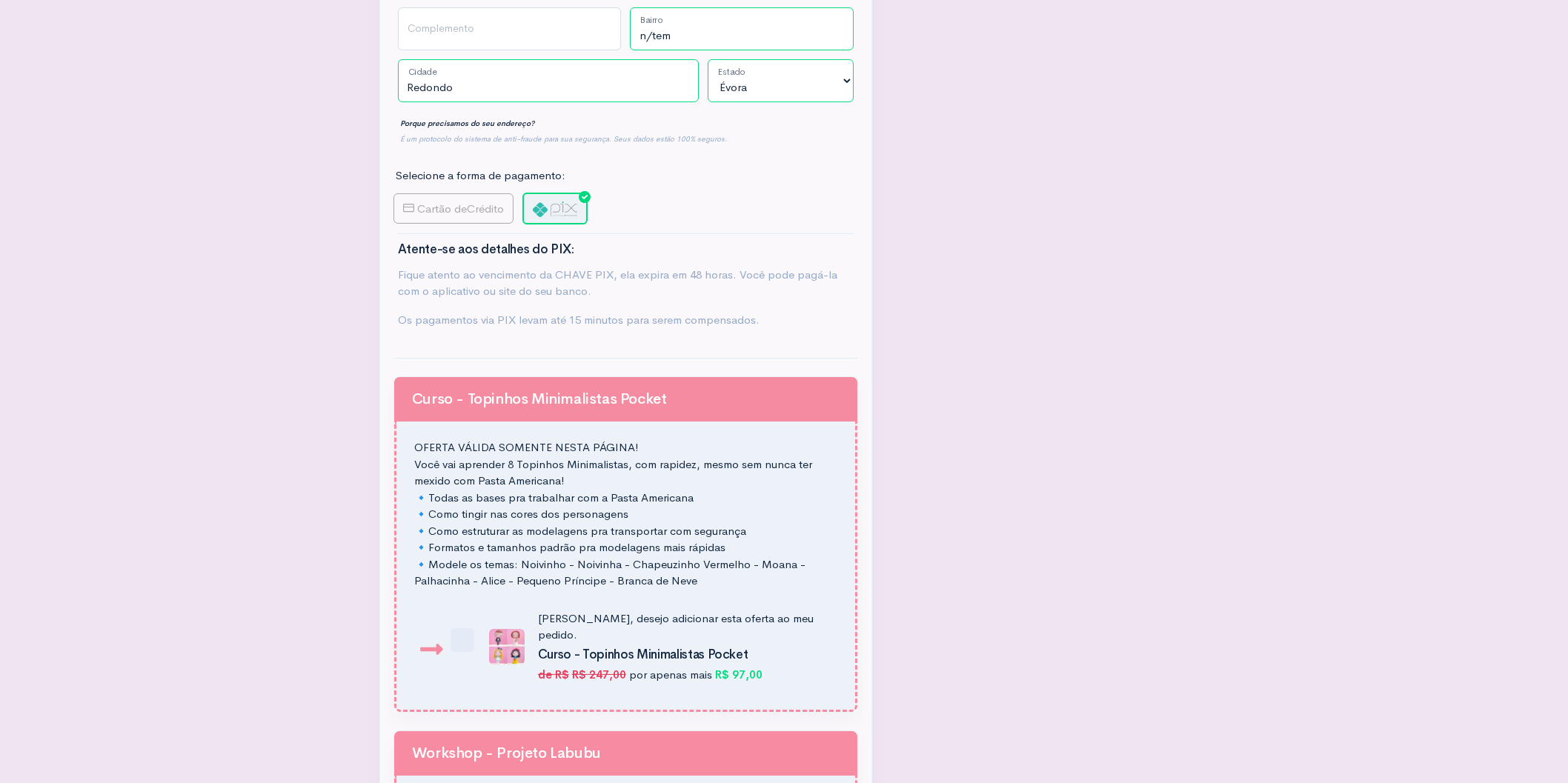
type input "Gerar PIX"
click at [348, 122] on div "Dados Pessoais Preencha abaixo seus dados completos 🇧🇷 [GEOGRAPHIC_DATA] 🇵🇹 [GE…" at bounding box center [784, 788] width 1568 height 3215
click at [394, 193] on label "Cartão de Crédito" at bounding box center [453, 208] width 120 height 31
click at [394, 193] on input "Cartão de Crédito" at bounding box center [398, 197] width 9 height 9
radio input "true"
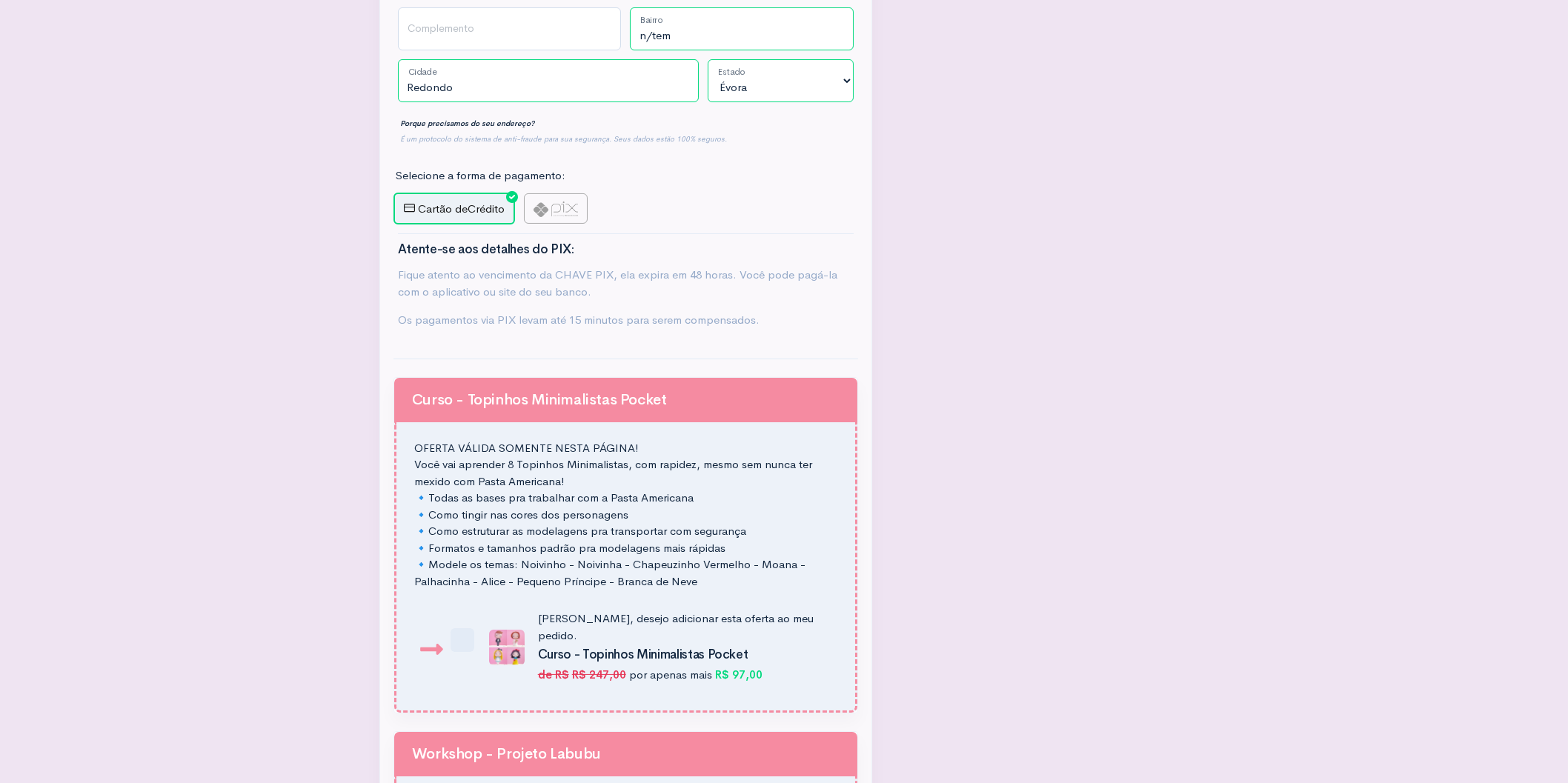
type input "Comprar Agora"
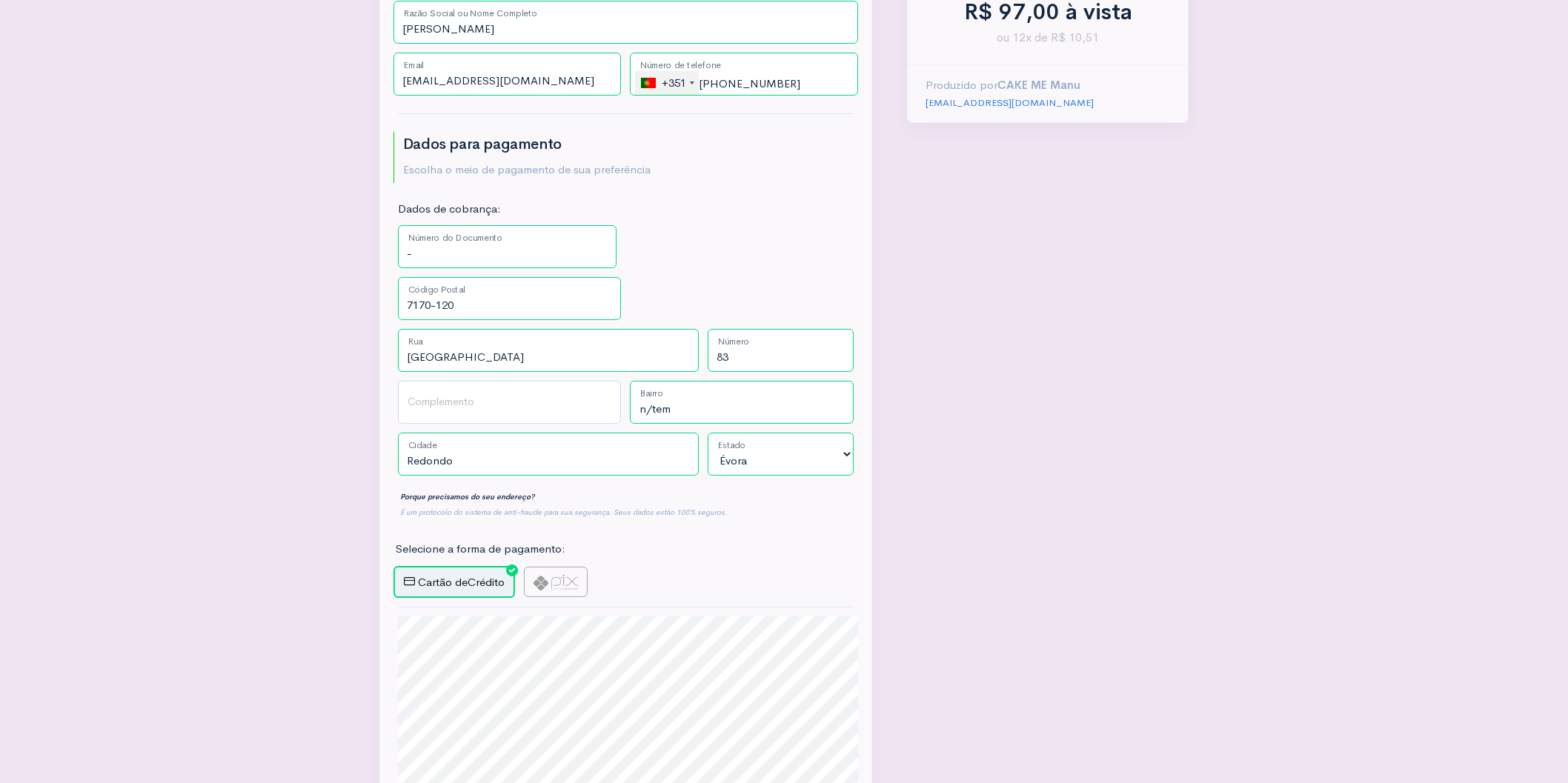
scroll to position [447, 0]
drag, startPoint x: 445, startPoint y: 206, endPoint x: 281, endPoint y: 206, distance: 164.0
click at [398, 224] on input "-" at bounding box center [507, 245] width 219 height 43
type input "[PERSON_NAME]"
click at [693, 379] on input "n/tem" at bounding box center [741, 400] width 224 height 43
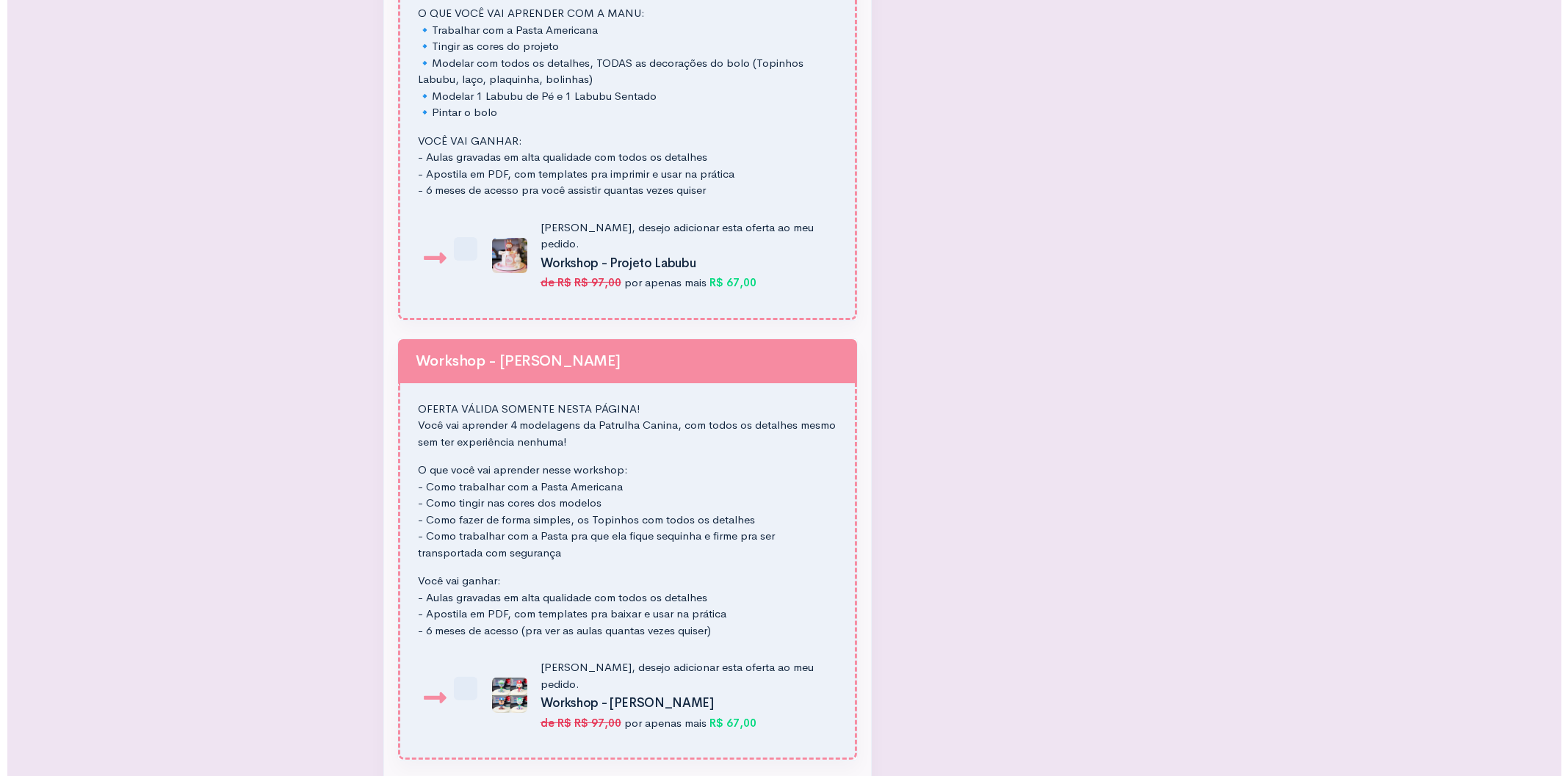
scroll to position [2176, 0]
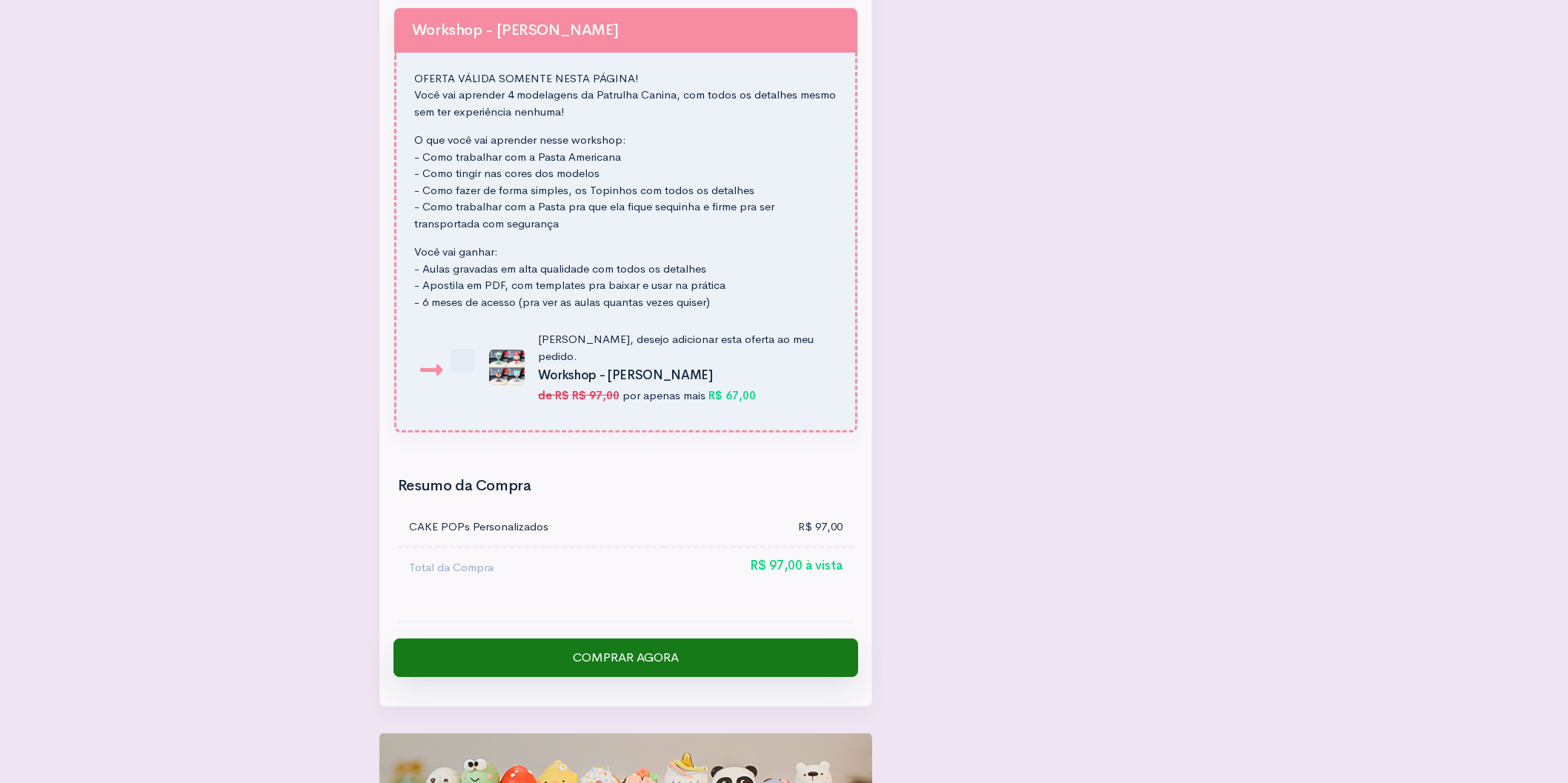
click at [659, 639] on input "Comprar Agora" at bounding box center [626, 657] width 465 height 38
